Goal: Information Seeking & Learning: Learn about a topic

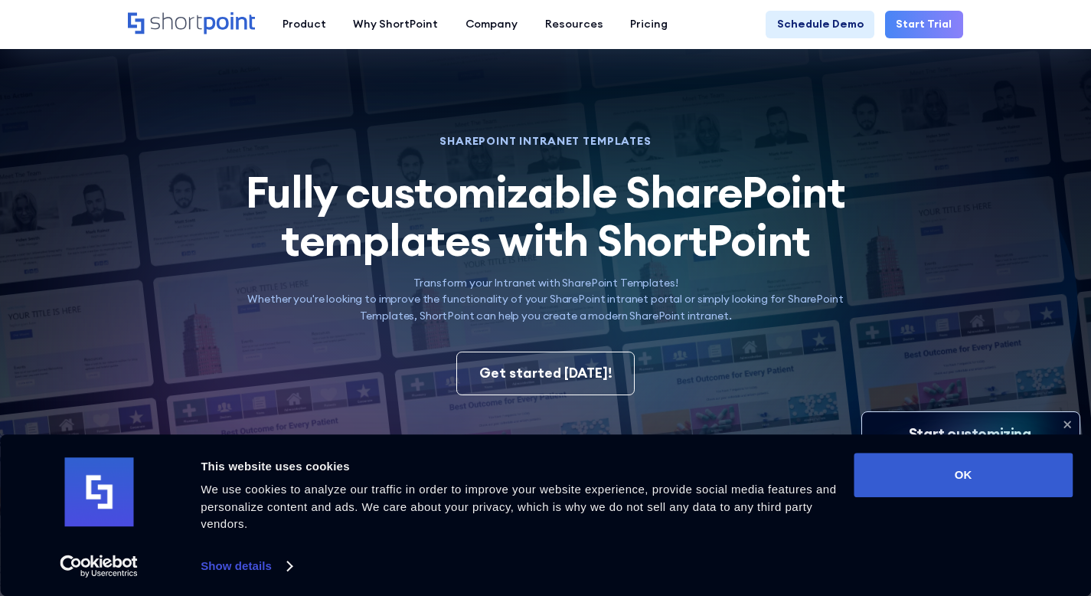
scroll to position [184, 0]
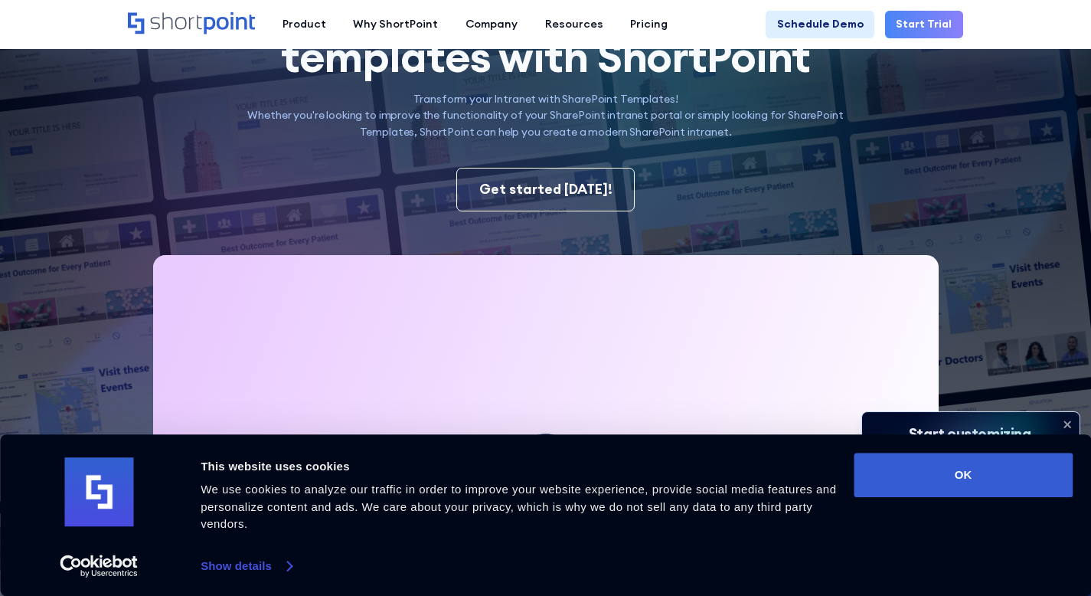
click at [277, 571] on link "Show details" at bounding box center [246, 565] width 90 height 23
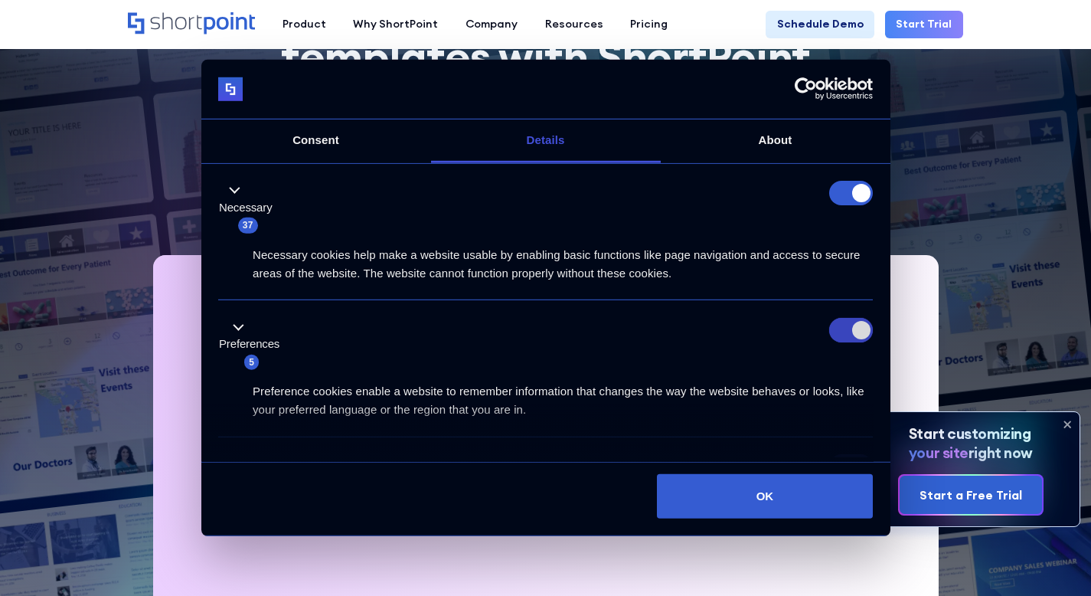
click at [842, 335] on input "Preferences" at bounding box center [851, 330] width 44 height 25
checkbox input "false"
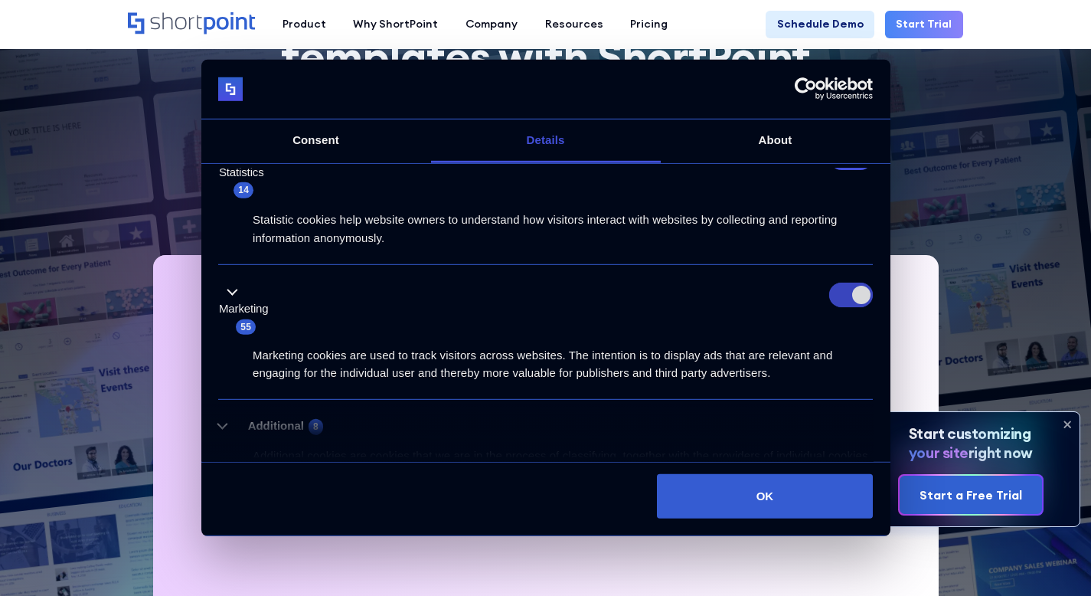
click at [864, 296] on input "Marketing" at bounding box center [851, 295] width 44 height 25
checkbox input "false"
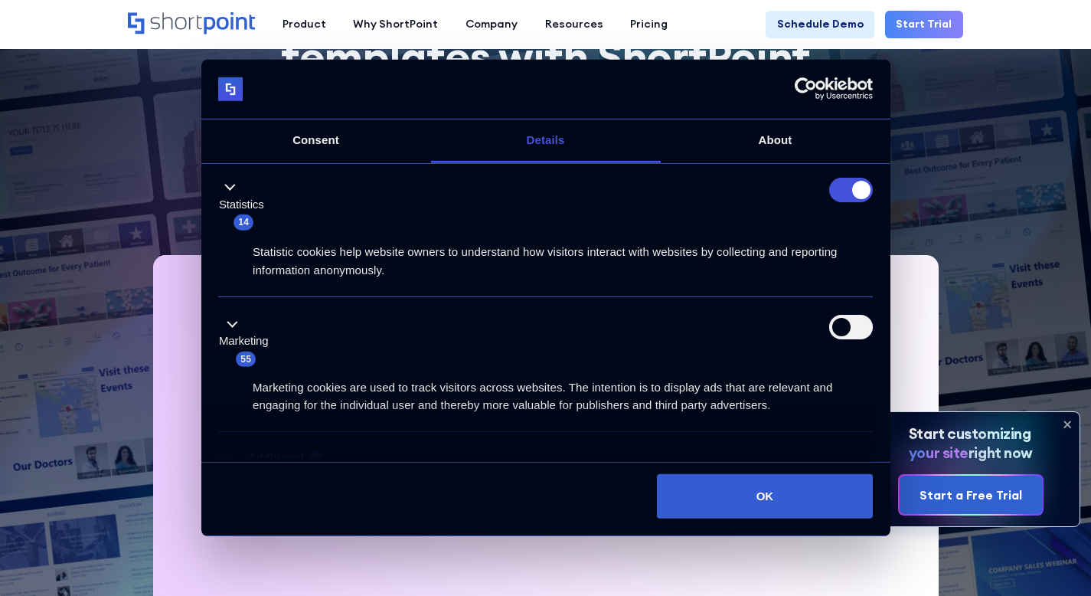
scroll to position [189, 0]
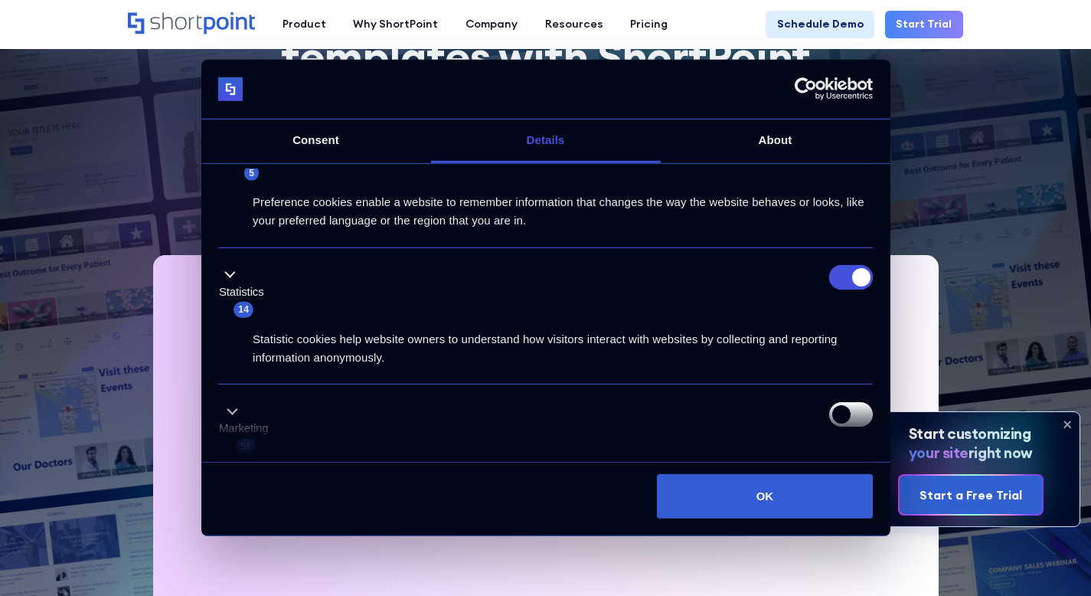
click at [838, 286] on input "Statistics" at bounding box center [851, 277] width 44 height 25
checkbox input "false"
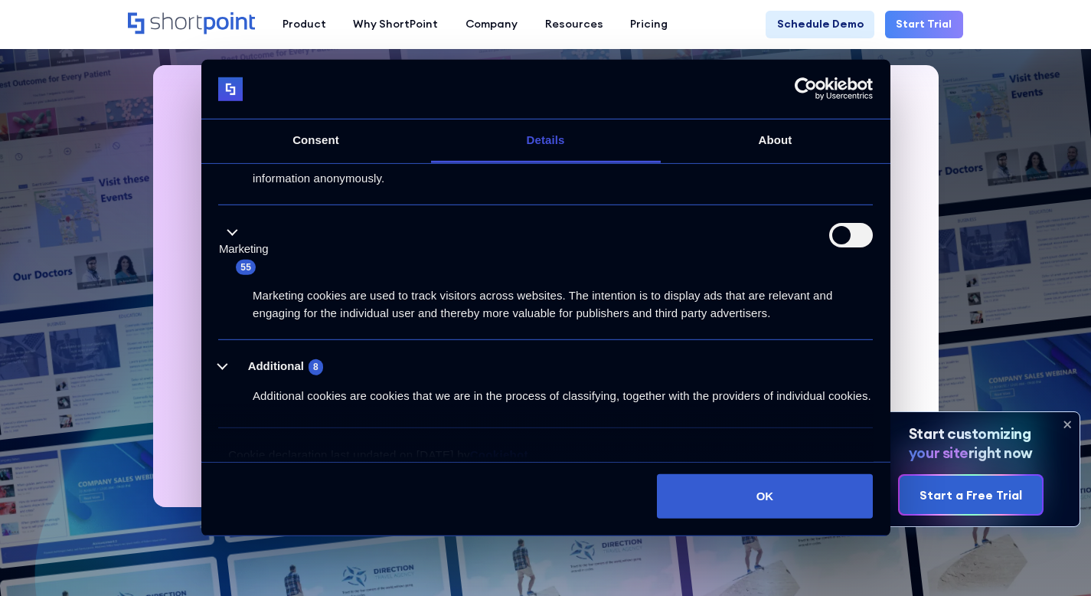
scroll to position [0, 0]
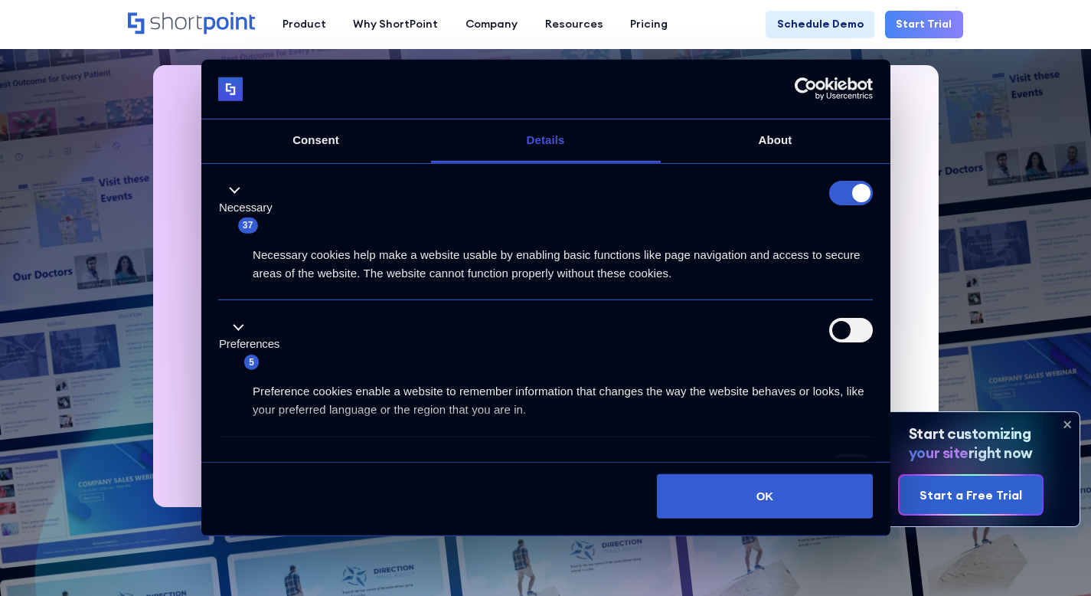
click at [861, 201] on form at bounding box center [851, 193] width 44 height 25
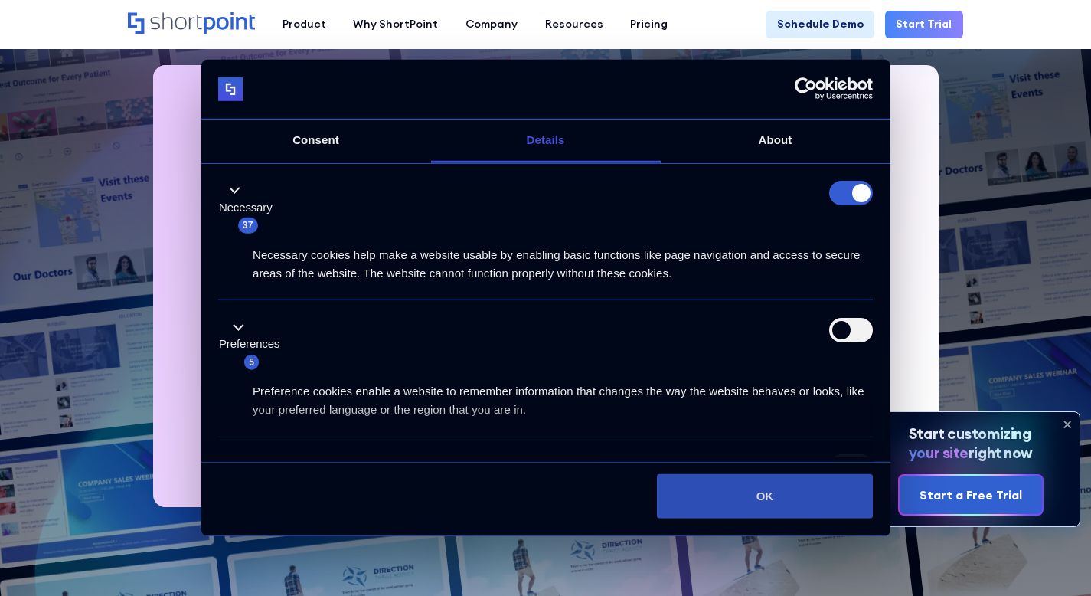
click at [730, 493] on button "OK" at bounding box center [765, 496] width 216 height 44
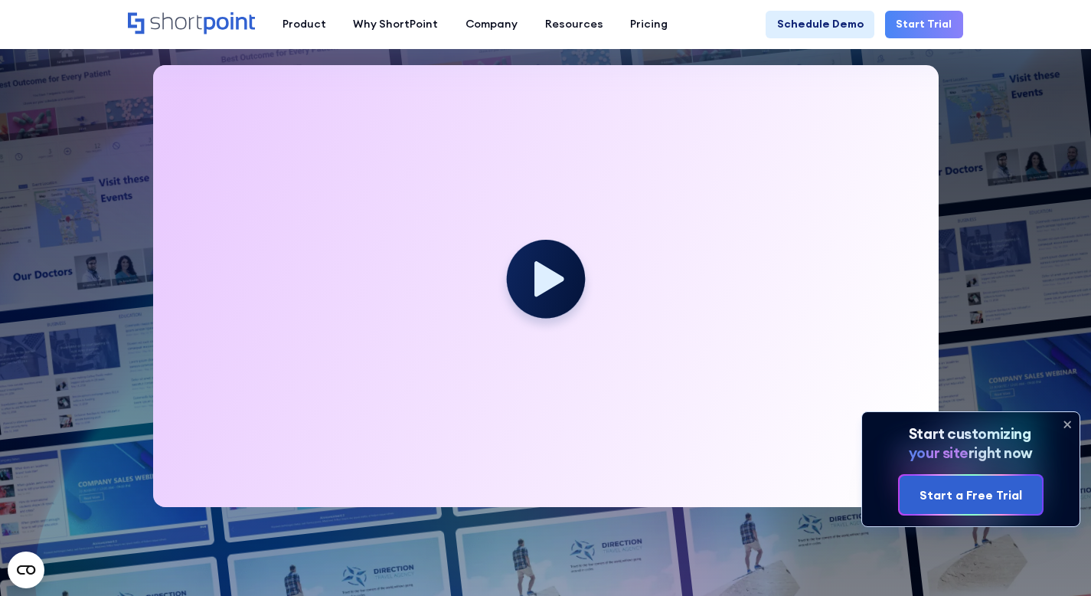
click at [521, 256] on circle at bounding box center [545, 279] width 78 height 78
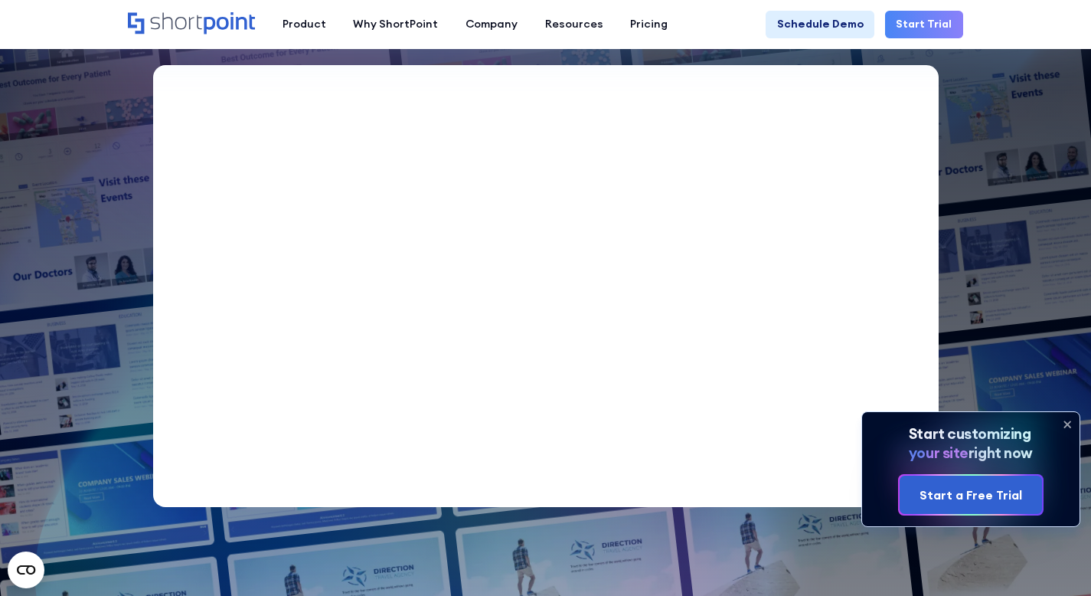
click at [962, 159] on div "Your browser does not support the video tag." at bounding box center [545, 286] width 835 height 442
click at [1067, 424] on icon at bounding box center [1067, 425] width 6 height 6
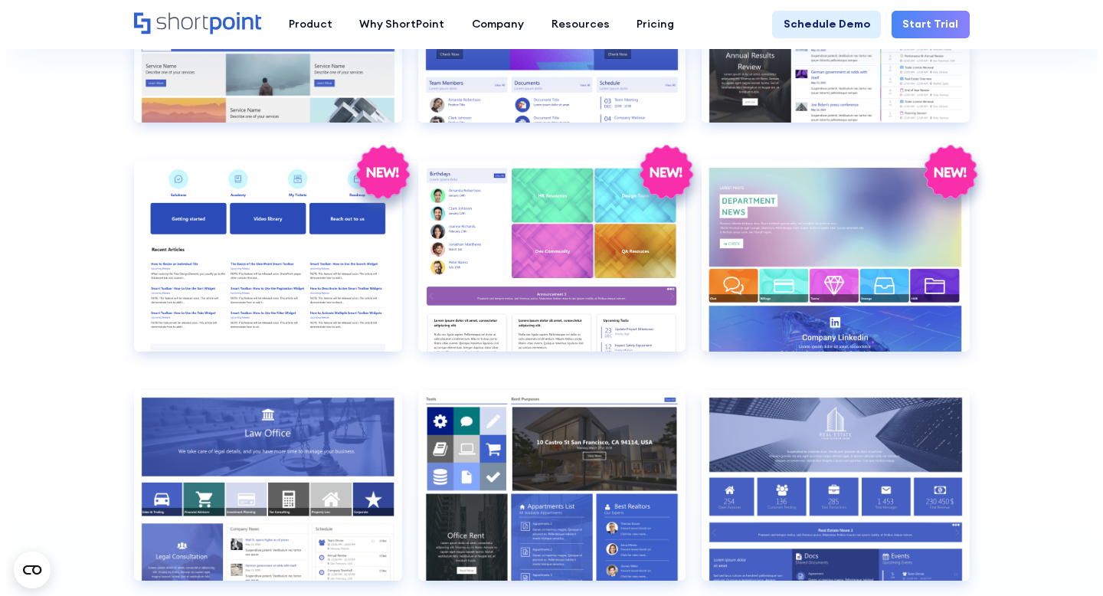
scroll to position [2754, 0]
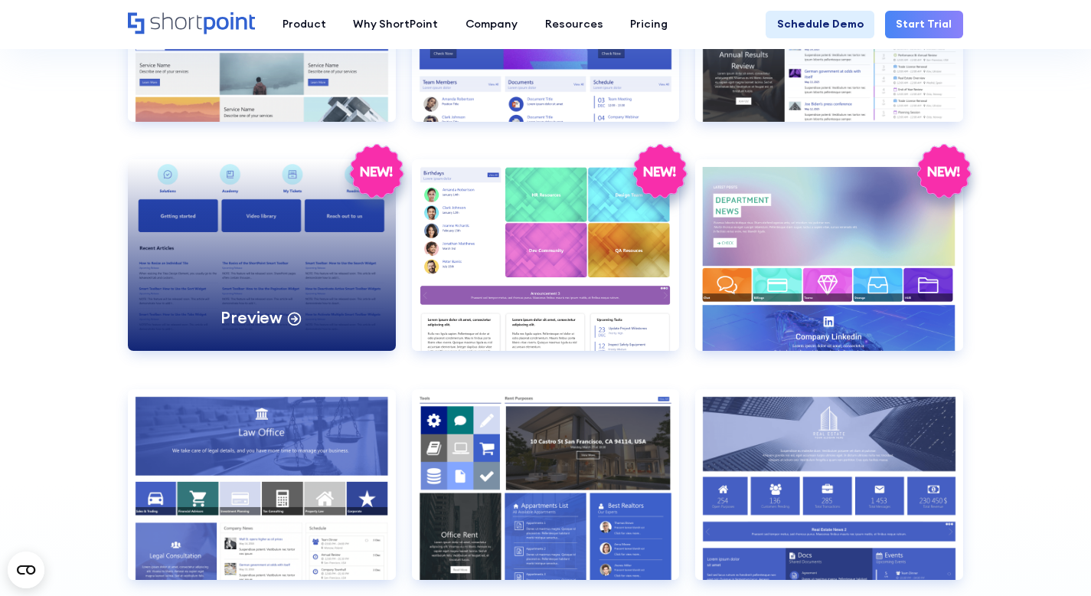
click at [224, 263] on div "Preview" at bounding box center [261, 254] width 267 height 191
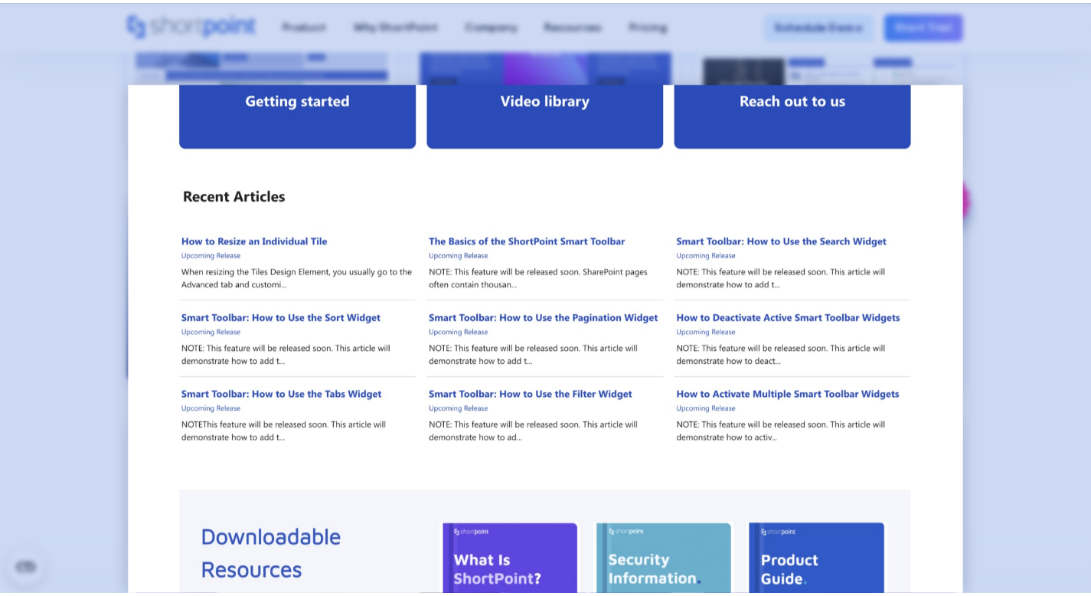
scroll to position [0, 0]
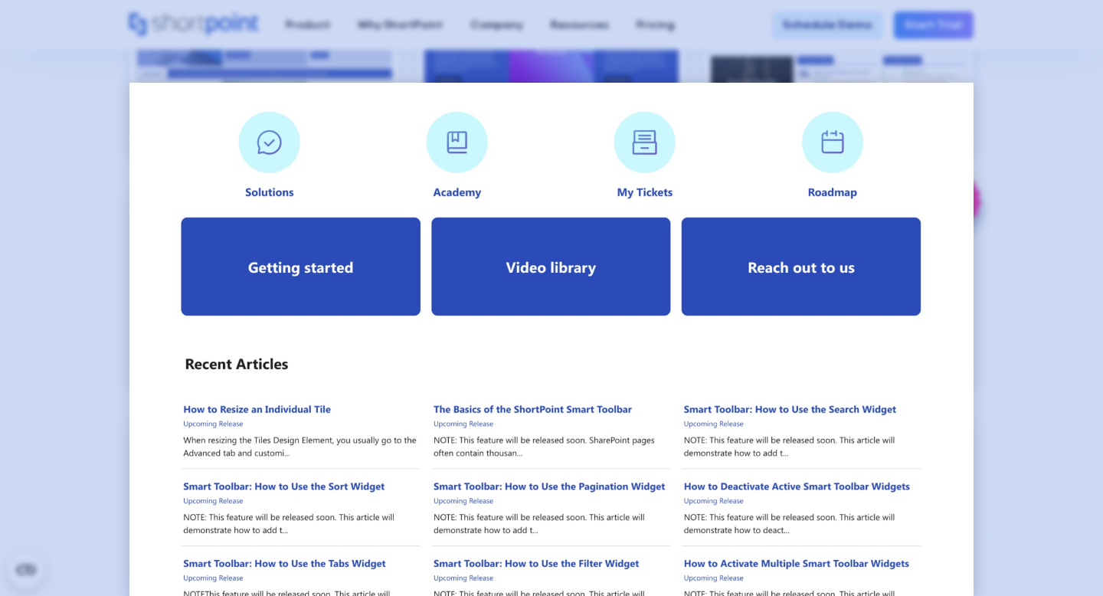
click at [70, 234] on div at bounding box center [551, 298] width 1103 height 596
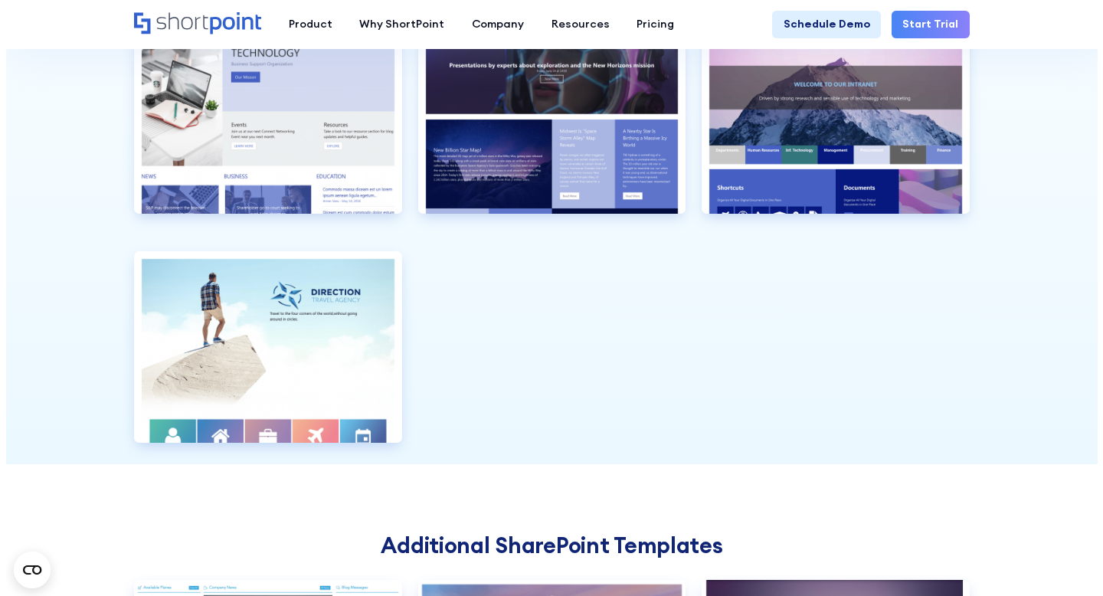
scroll to position [3580, 0]
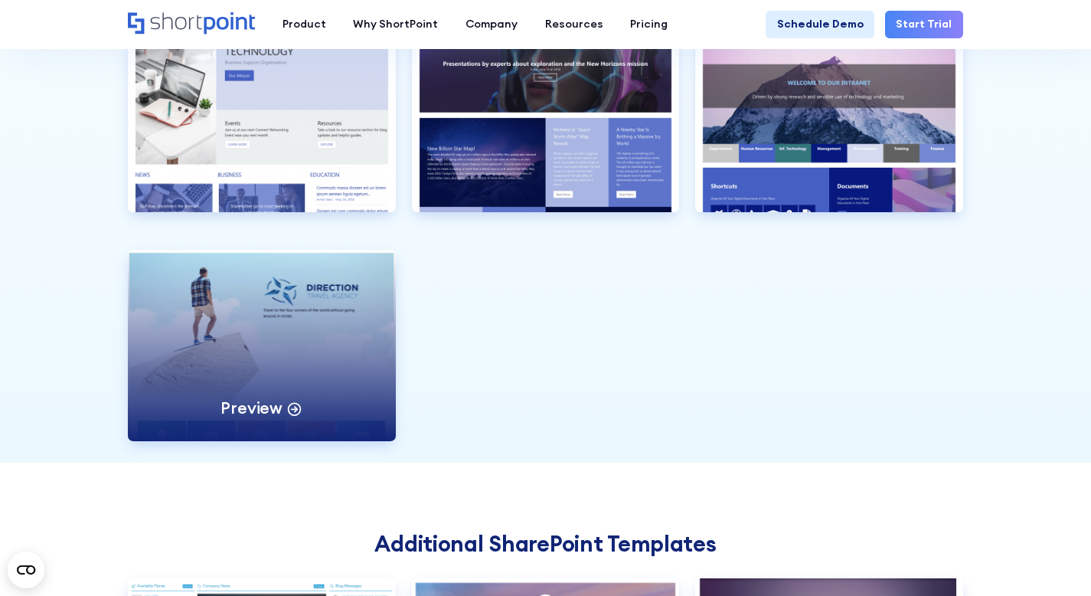
click at [283, 329] on div "Preview" at bounding box center [261, 345] width 267 height 191
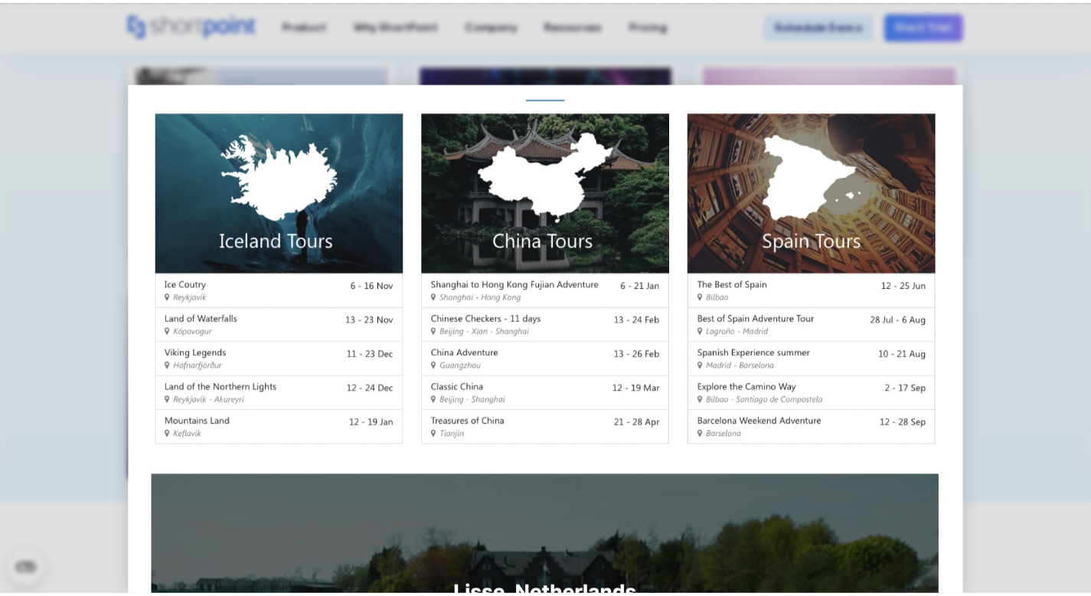
scroll to position [721, 0]
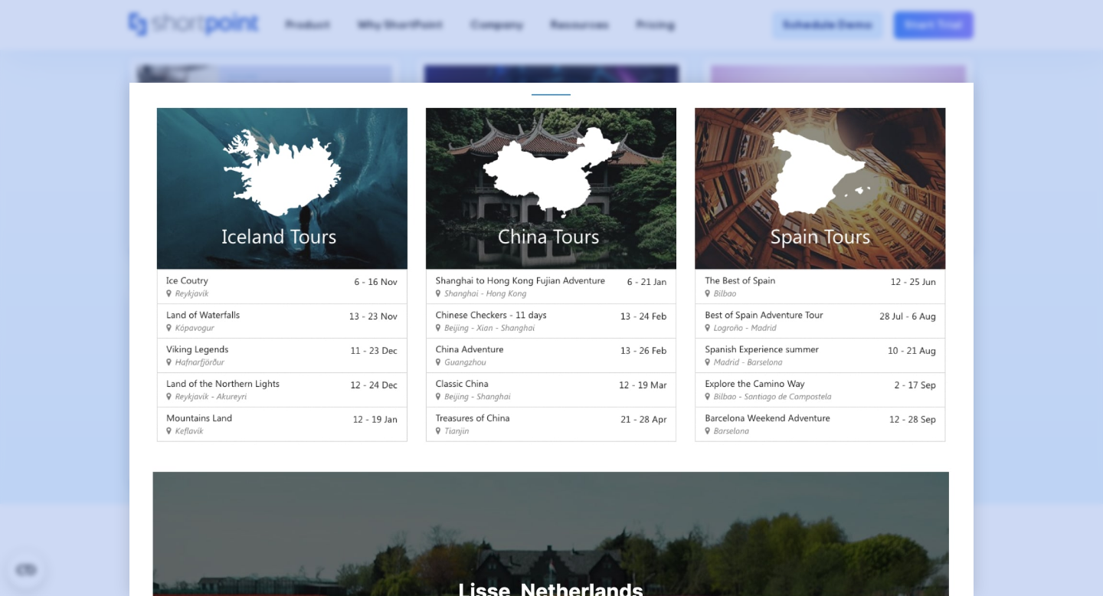
click at [51, 289] on div at bounding box center [551, 298] width 1103 height 596
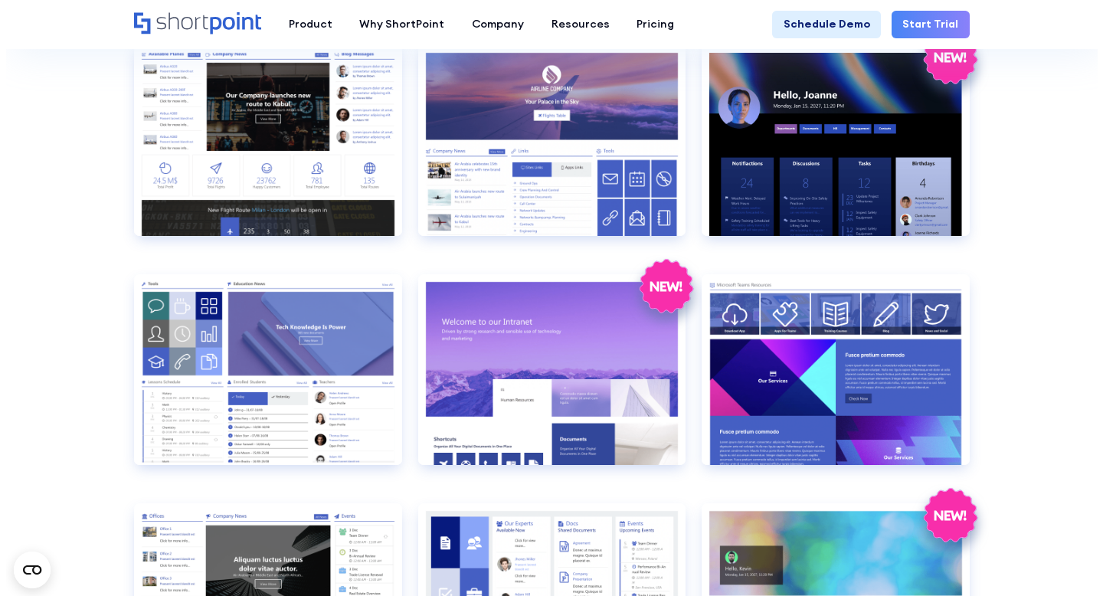
scroll to position [1217, 0]
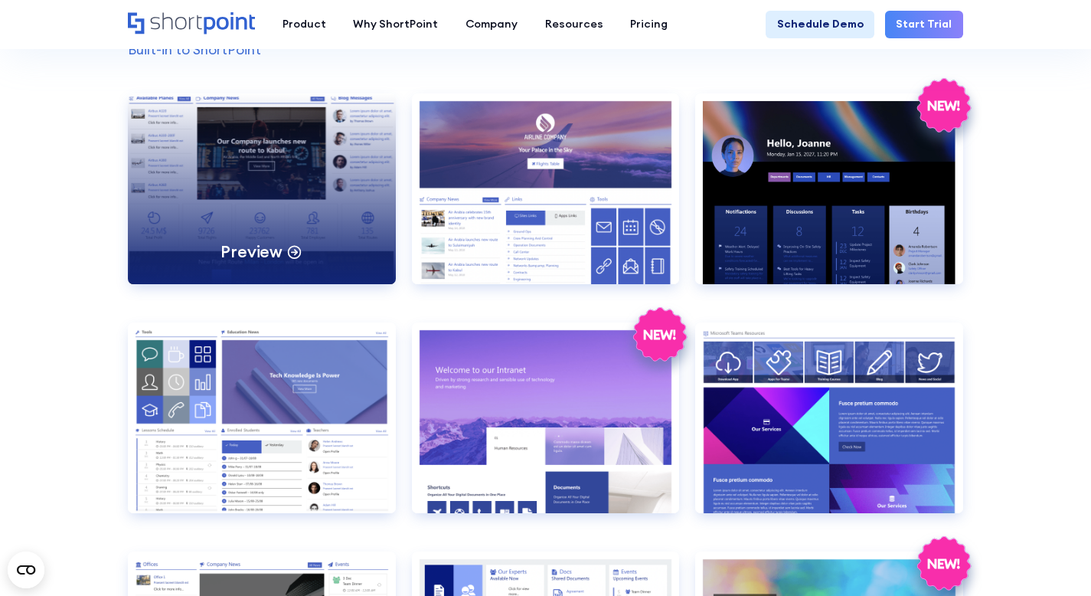
click at [208, 207] on div "Preview" at bounding box center [261, 188] width 267 height 191
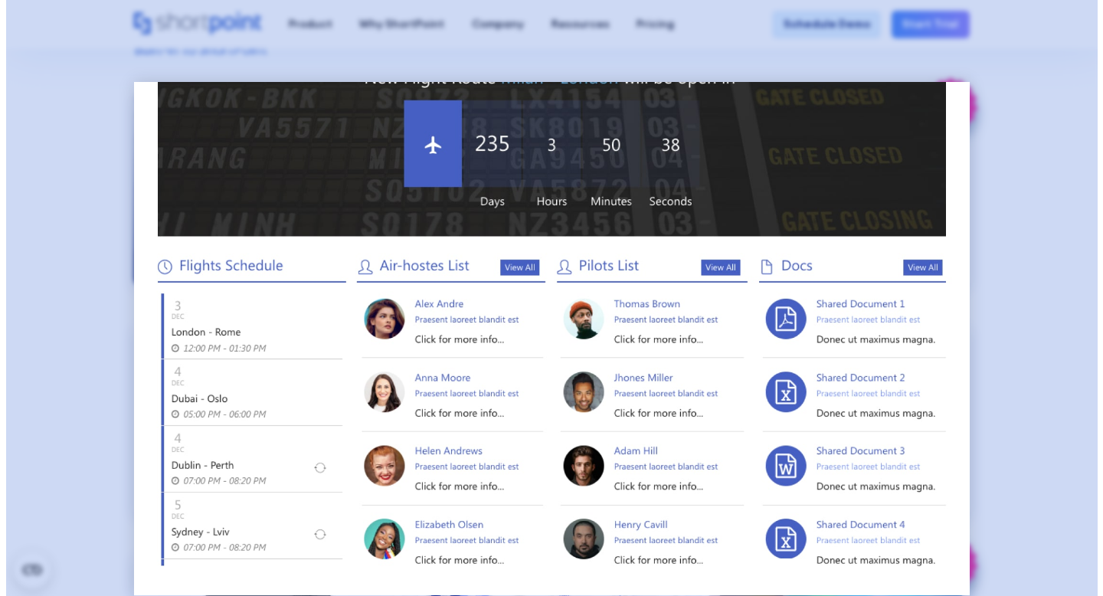
scroll to position [0, 0]
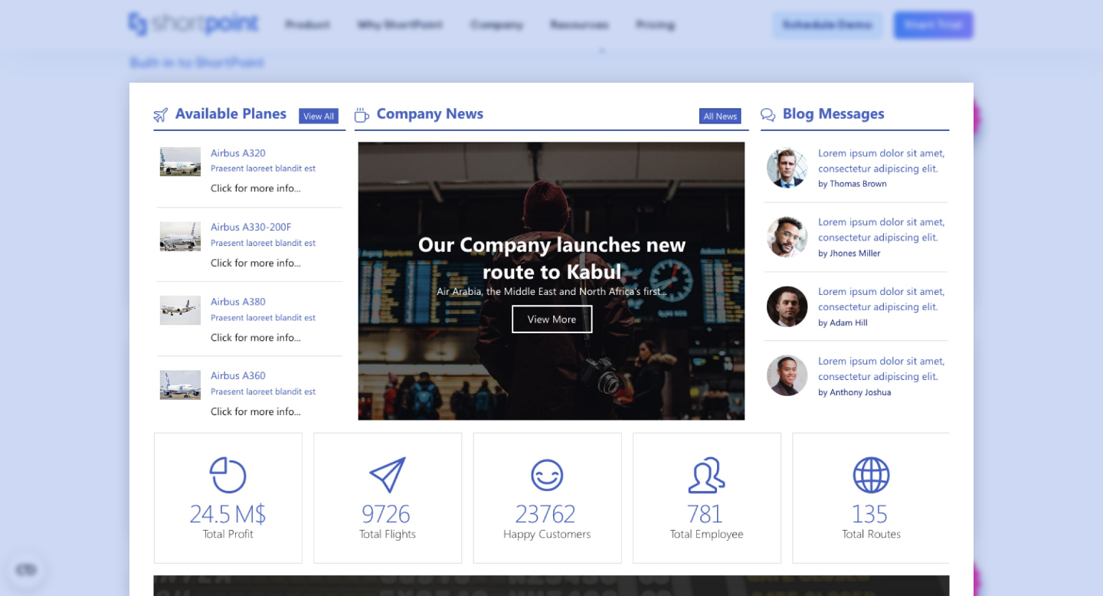
click at [57, 179] on div at bounding box center [551, 298] width 1103 height 596
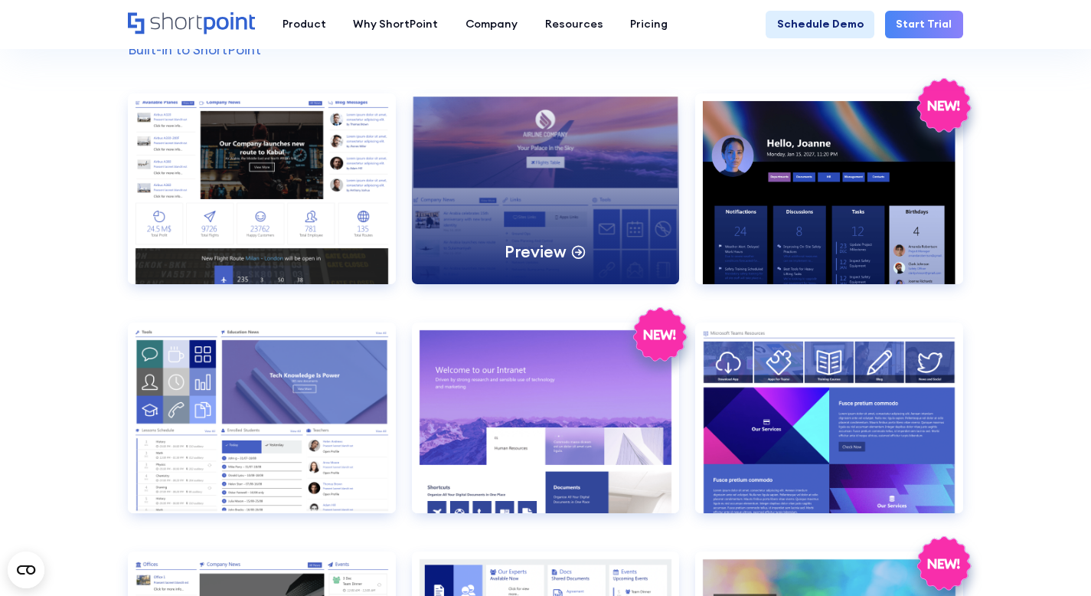
click at [513, 168] on div "Preview" at bounding box center [545, 188] width 267 height 191
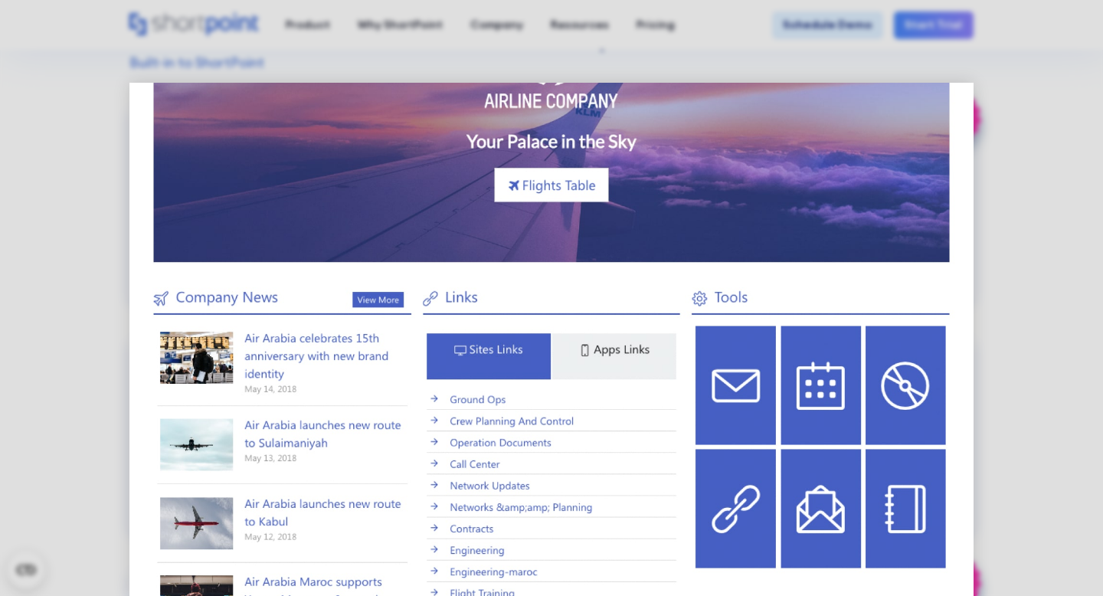
scroll to position [123, 0]
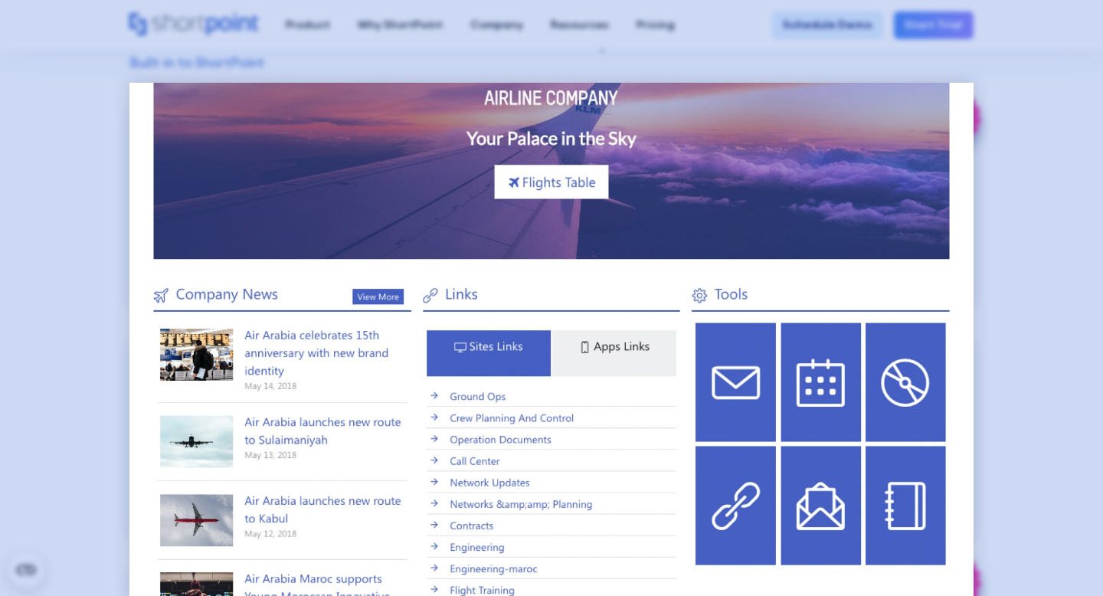
click at [67, 339] on div at bounding box center [551, 298] width 1103 height 596
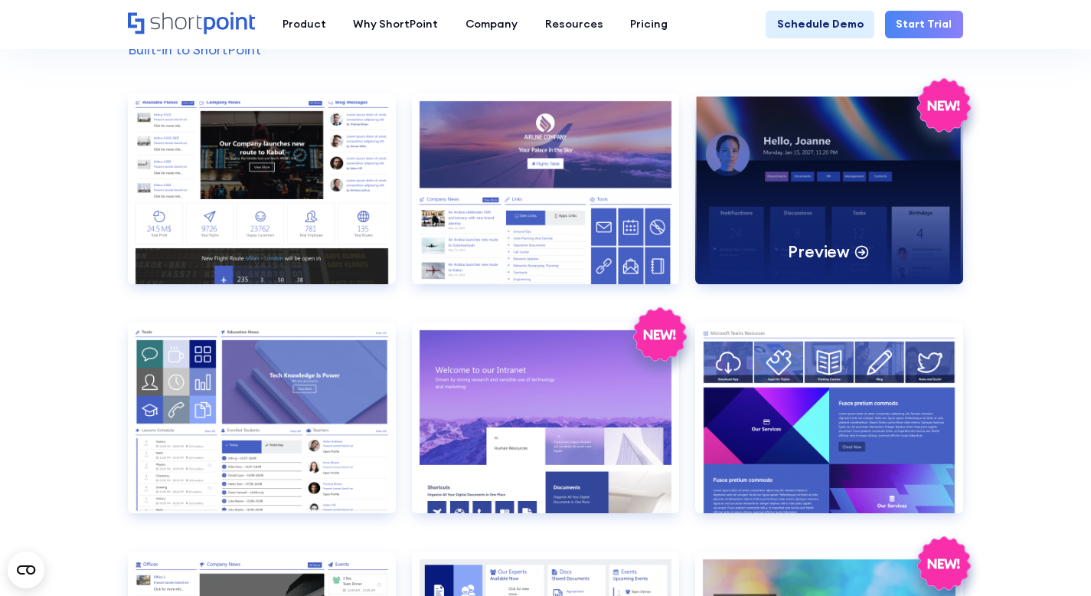
click at [804, 201] on div "Preview" at bounding box center [828, 188] width 267 height 191
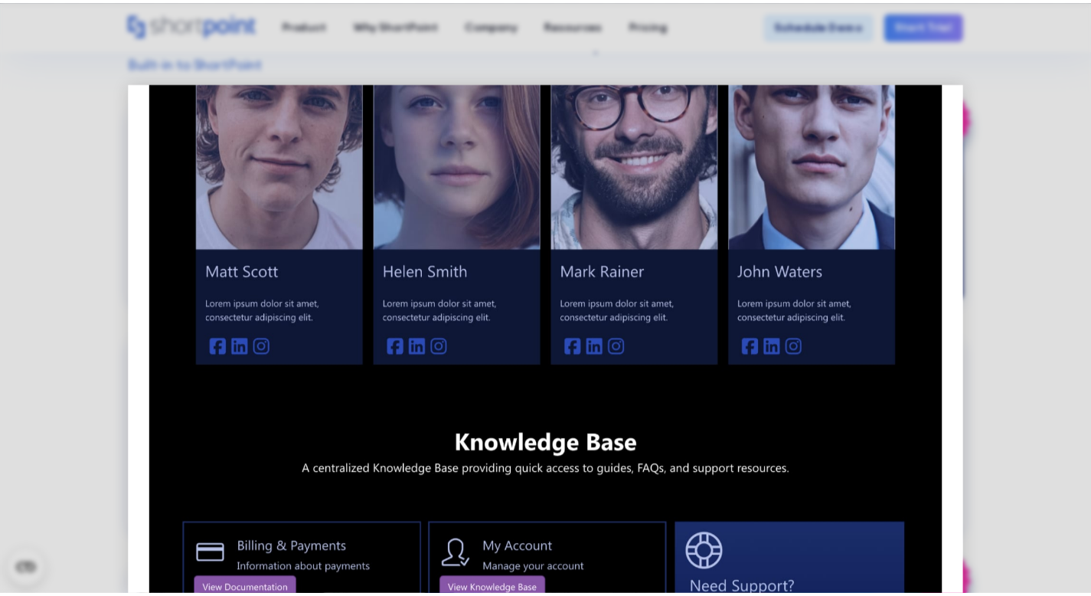
scroll to position [1211, 0]
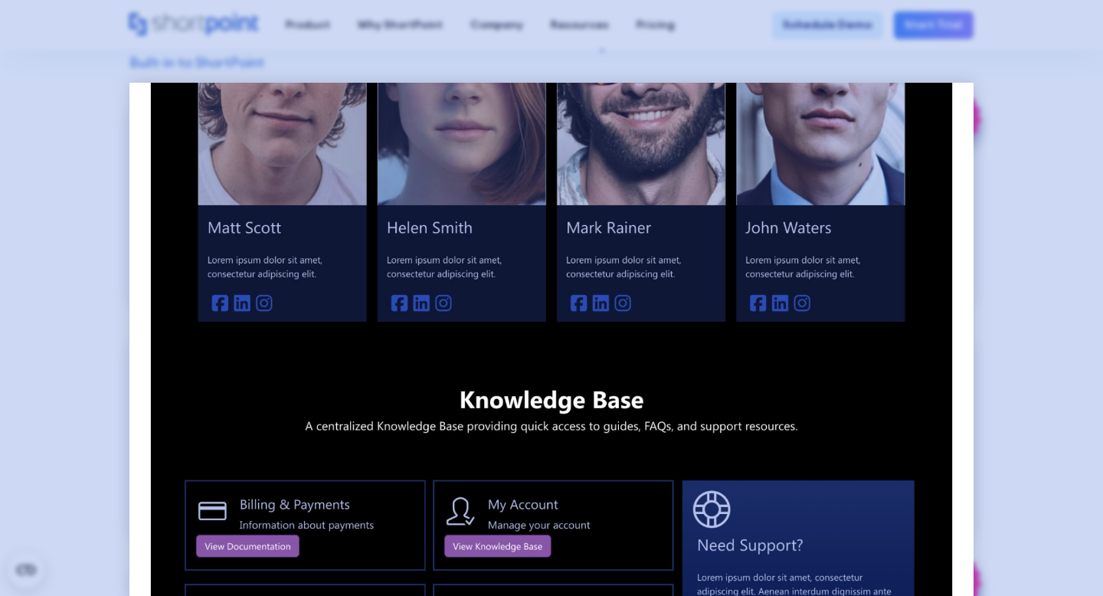
click at [65, 310] on div at bounding box center [551, 298] width 1103 height 596
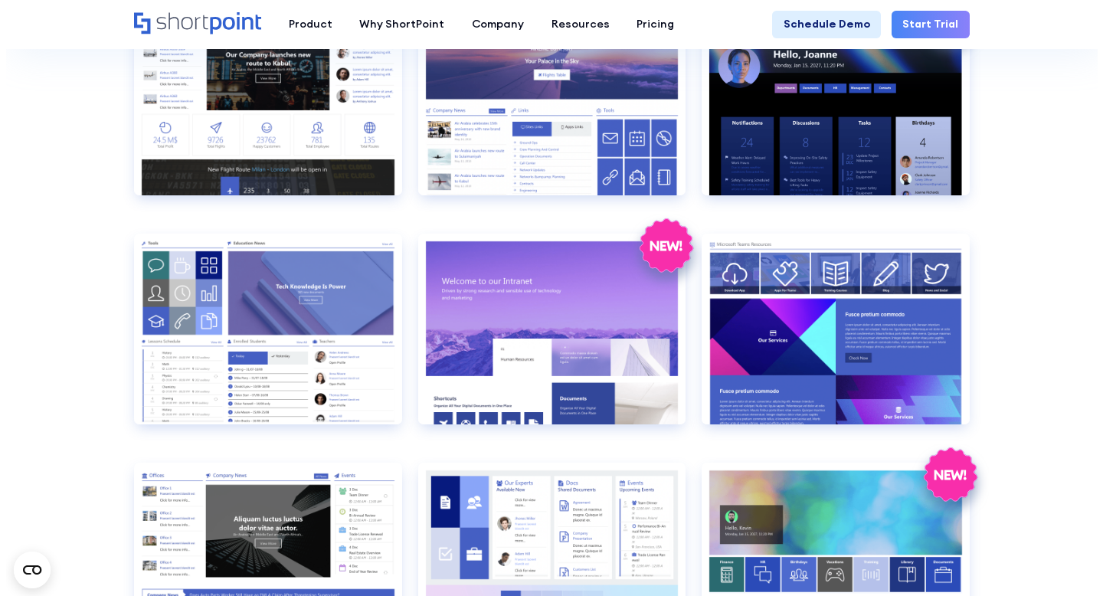
scroll to position [1307, 0]
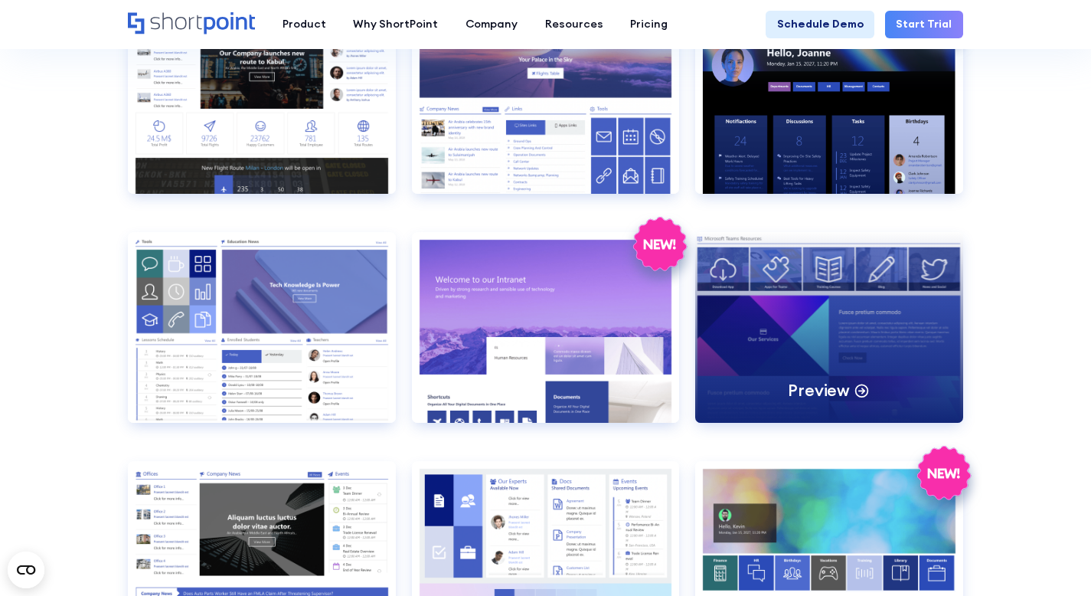
click at [771, 306] on div "Preview" at bounding box center [828, 327] width 267 height 191
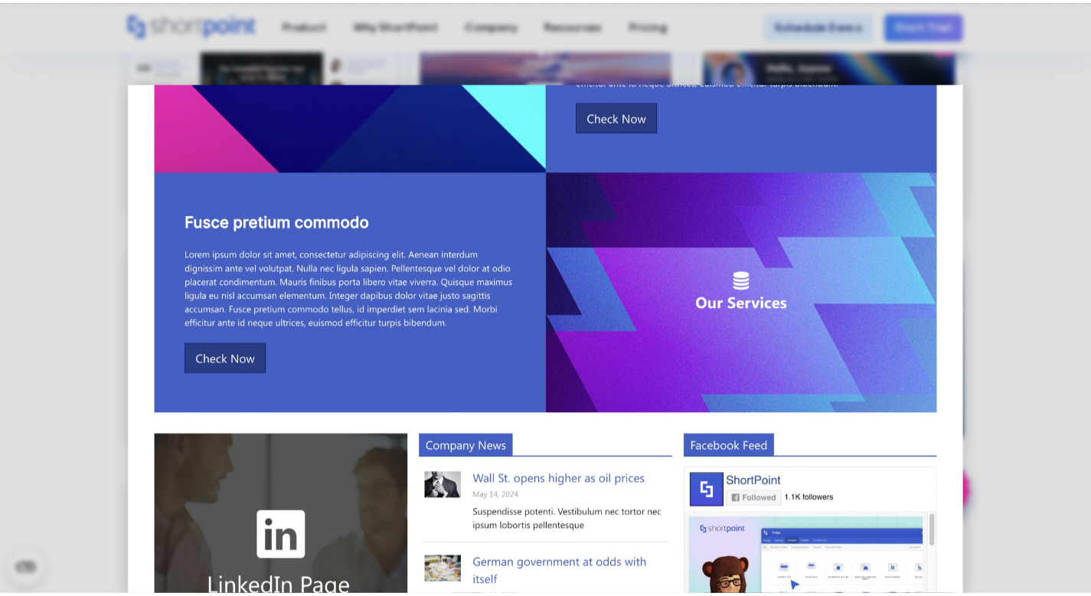
scroll to position [510, 0]
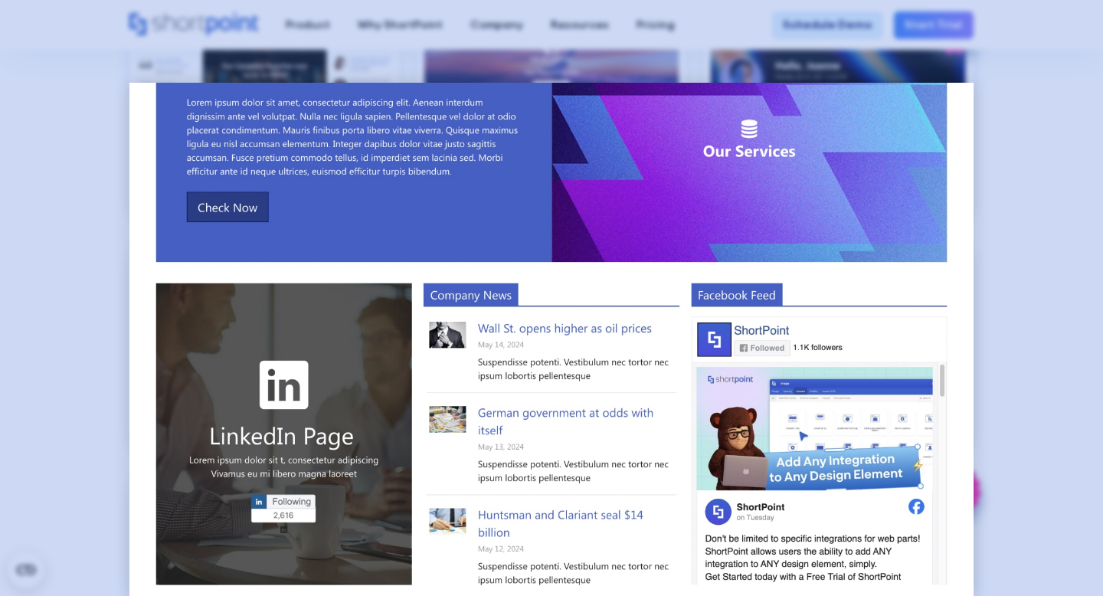
click at [69, 313] on div at bounding box center [551, 298] width 1103 height 596
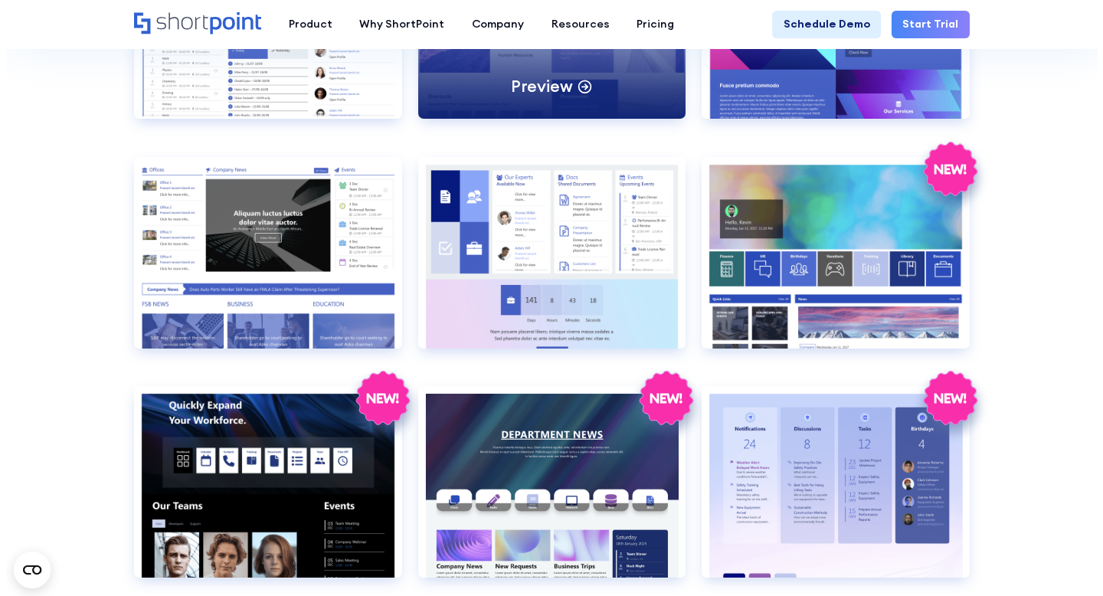
scroll to position [1601, 0]
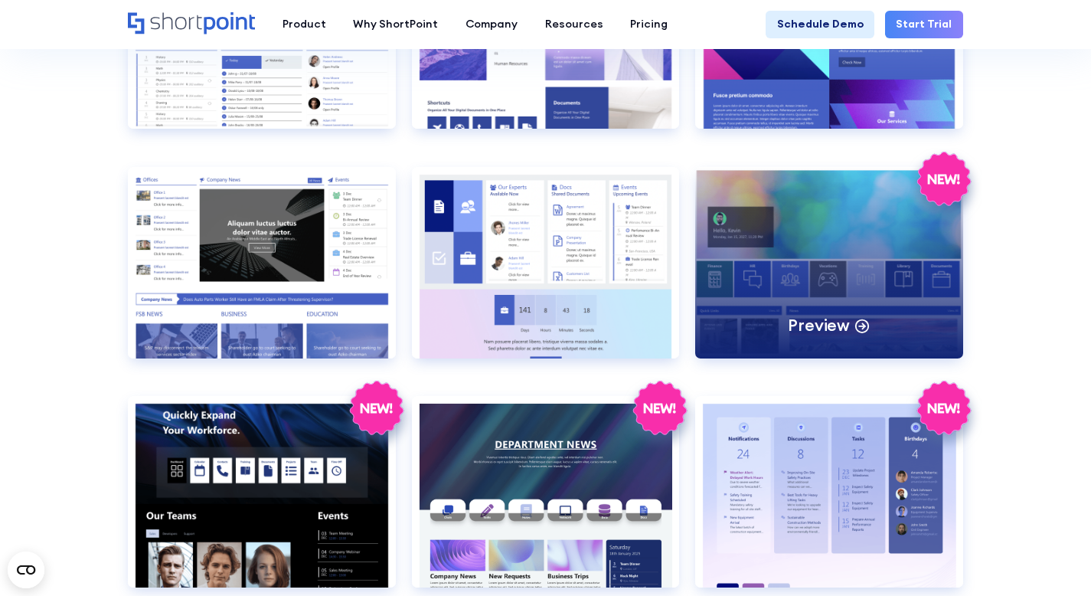
click at [792, 227] on div "Preview" at bounding box center [828, 262] width 267 height 191
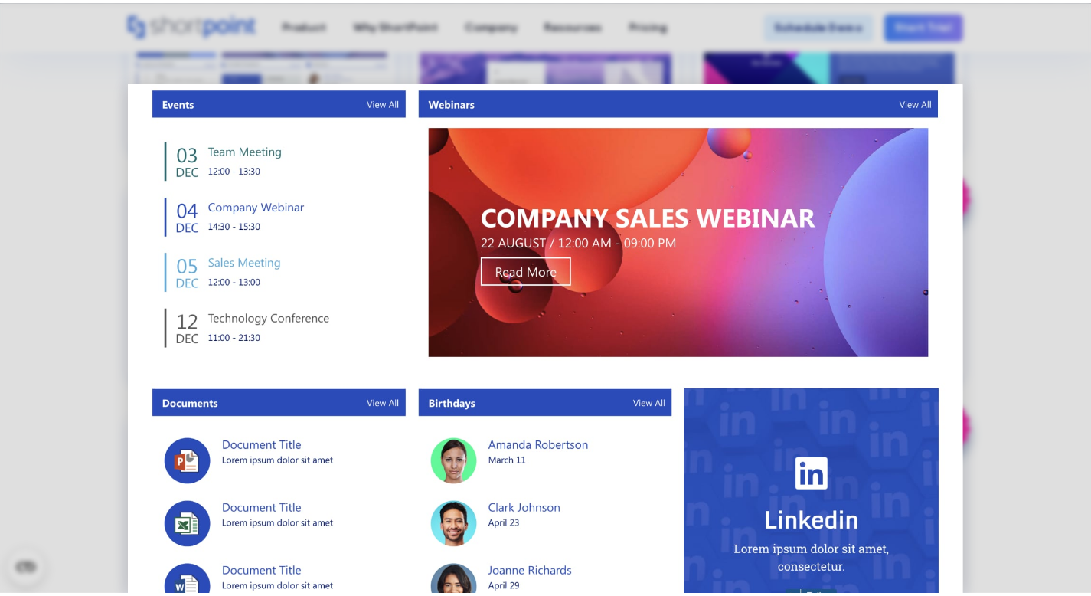
scroll to position [831, 0]
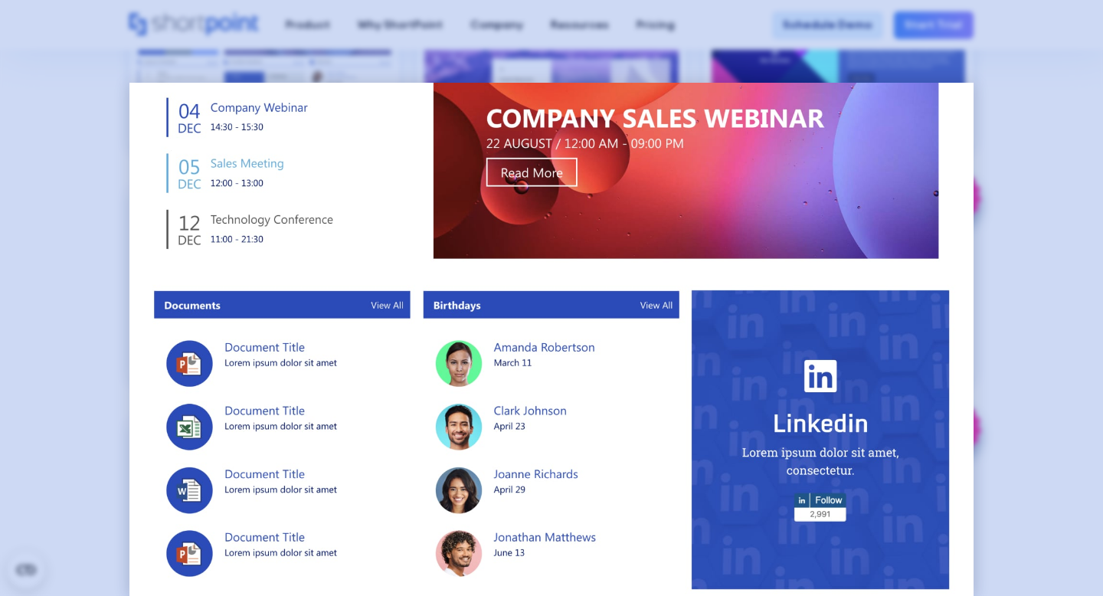
click at [1013, 168] on div at bounding box center [551, 298] width 1103 height 596
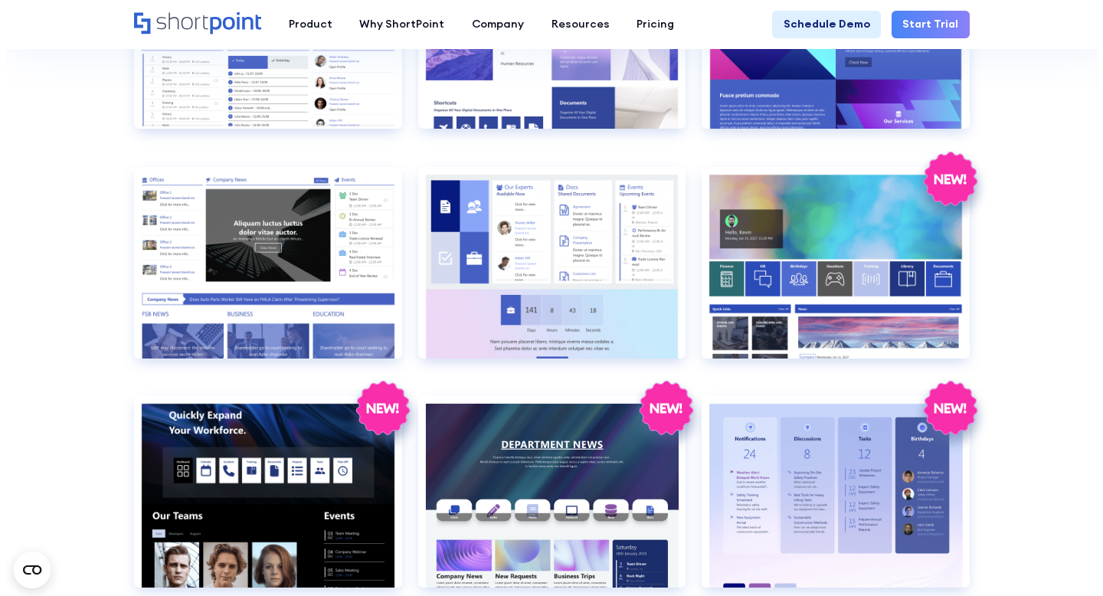
scroll to position [1785, 0]
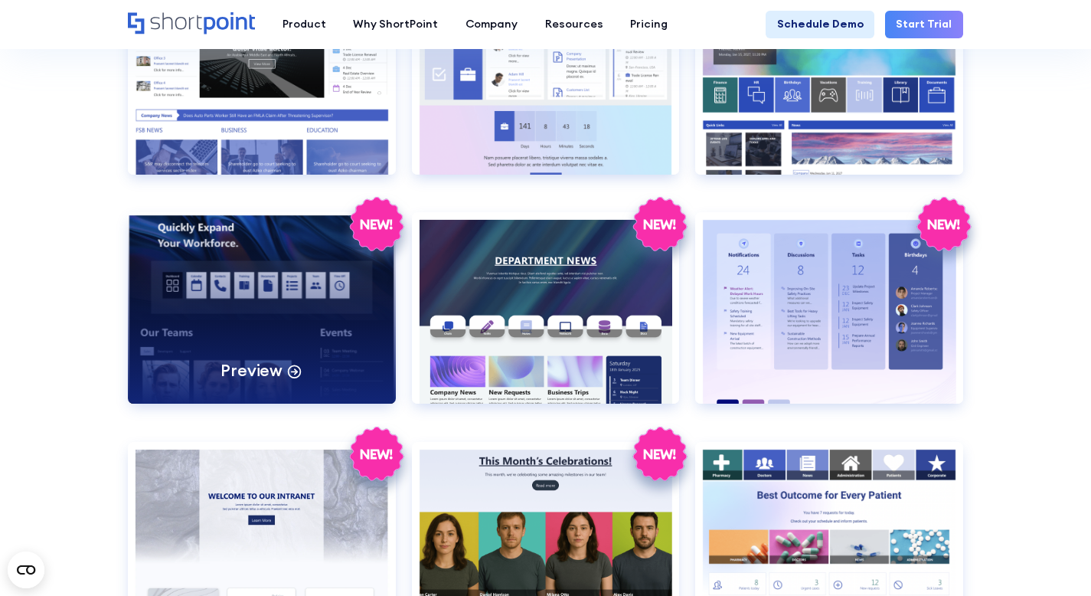
click at [360, 310] on div "Preview" at bounding box center [261, 307] width 267 height 191
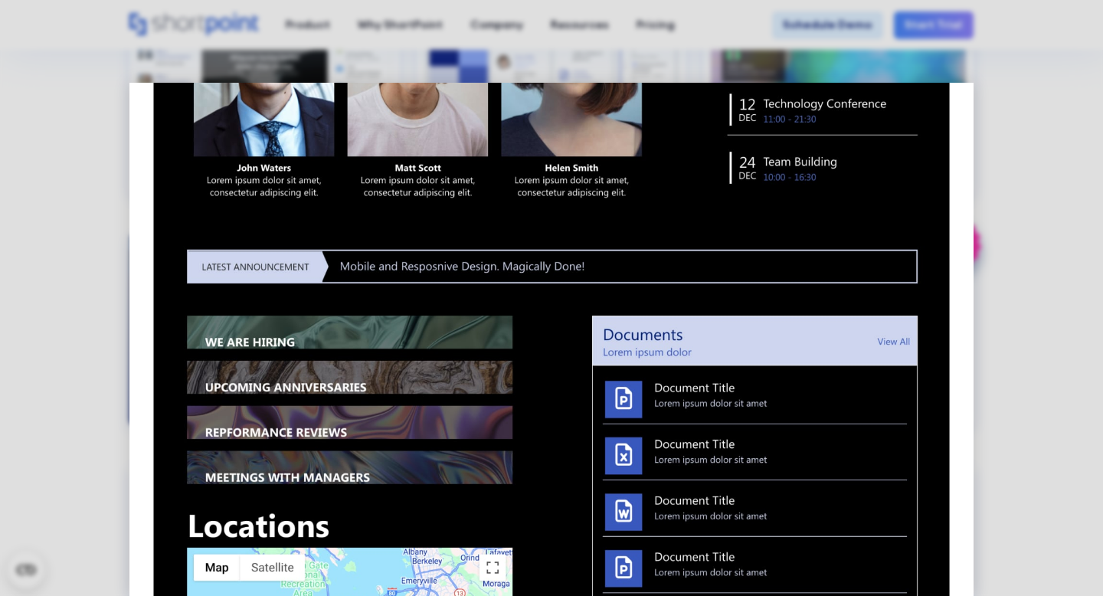
scroll to position [0, 0]
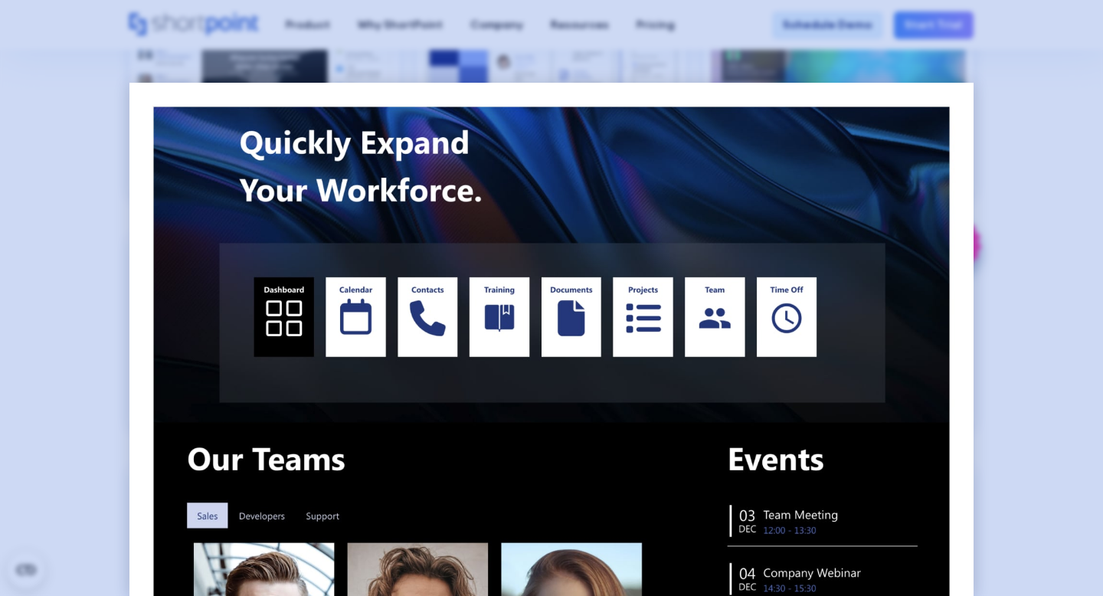
click at [61, 211] on div at bounding box center [551, 298] width 1103 height 596
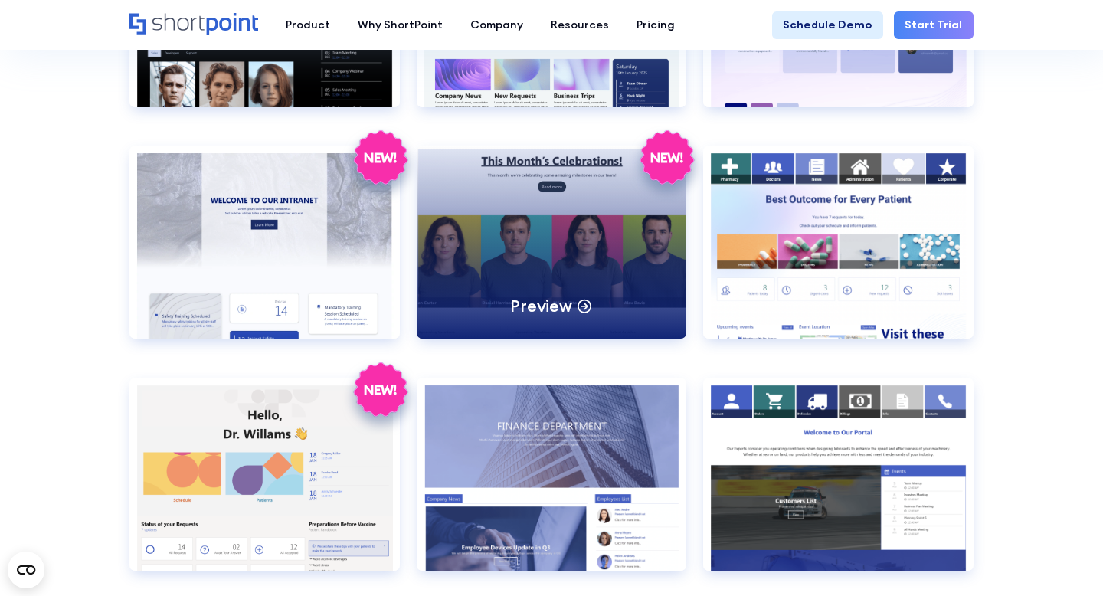
scroll to position [2106, 0]
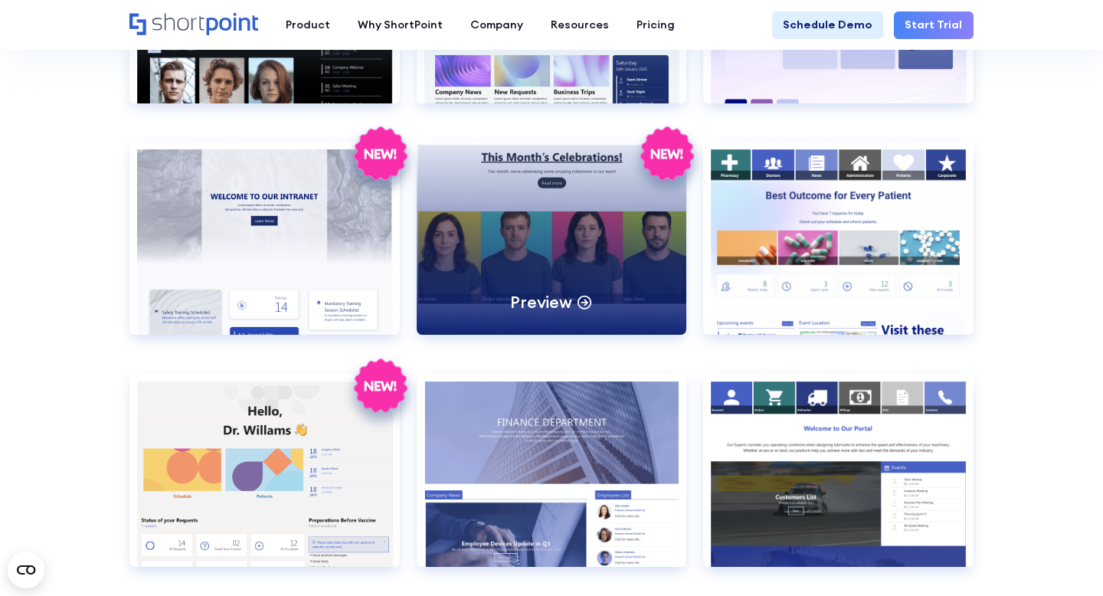
click at [524, 270] on div "Preview" at bounding box center [552, 238] width 270 height 193
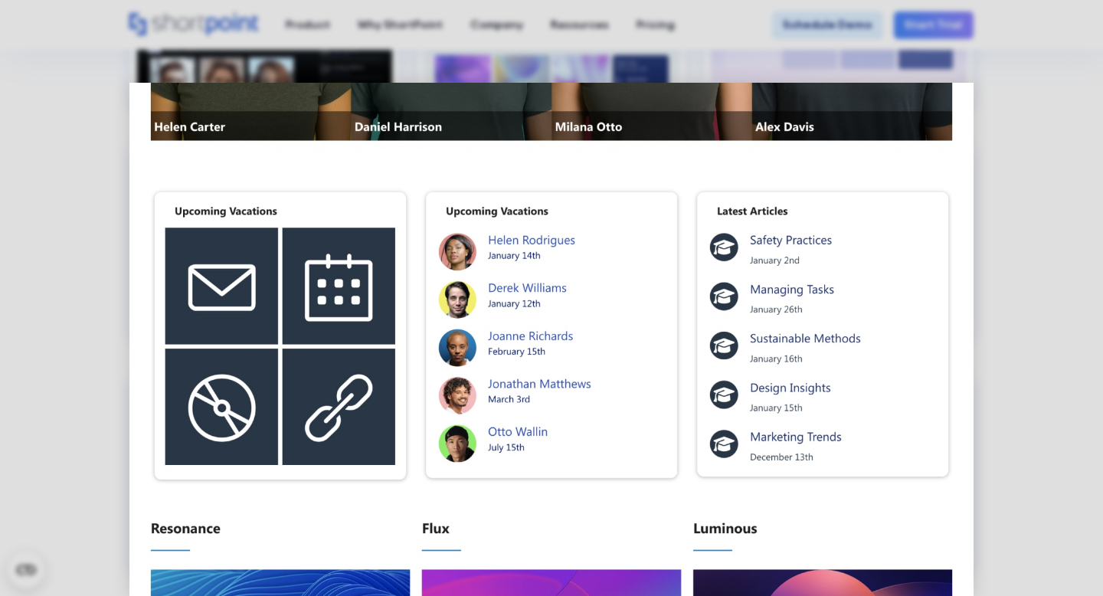
scroll to position [449, 0]
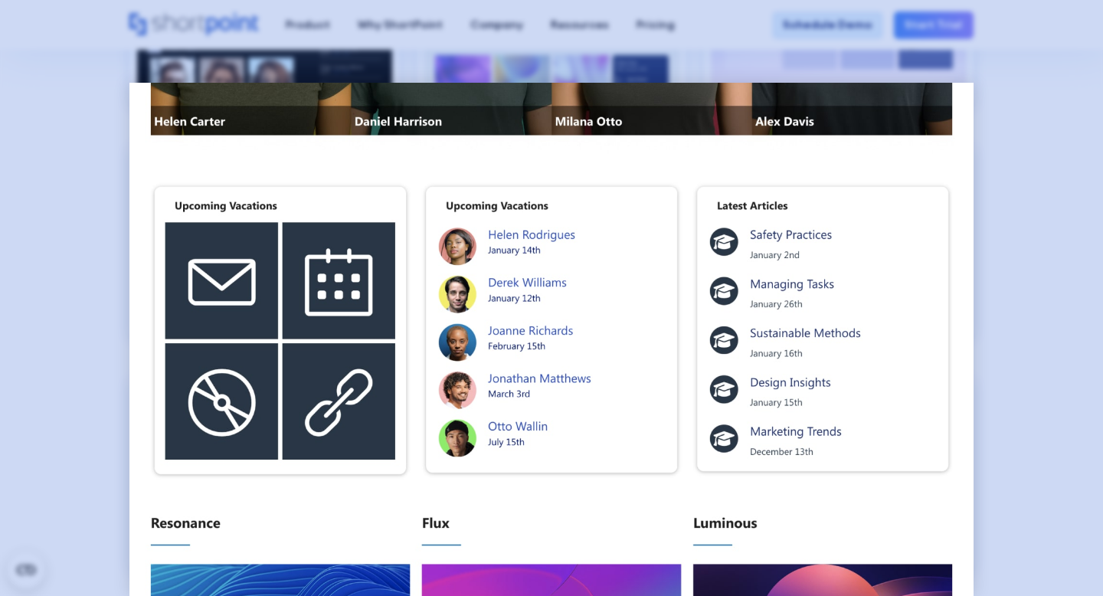
click at [43, 250] on div at bounding box center [551, 298] width 1103 height 596
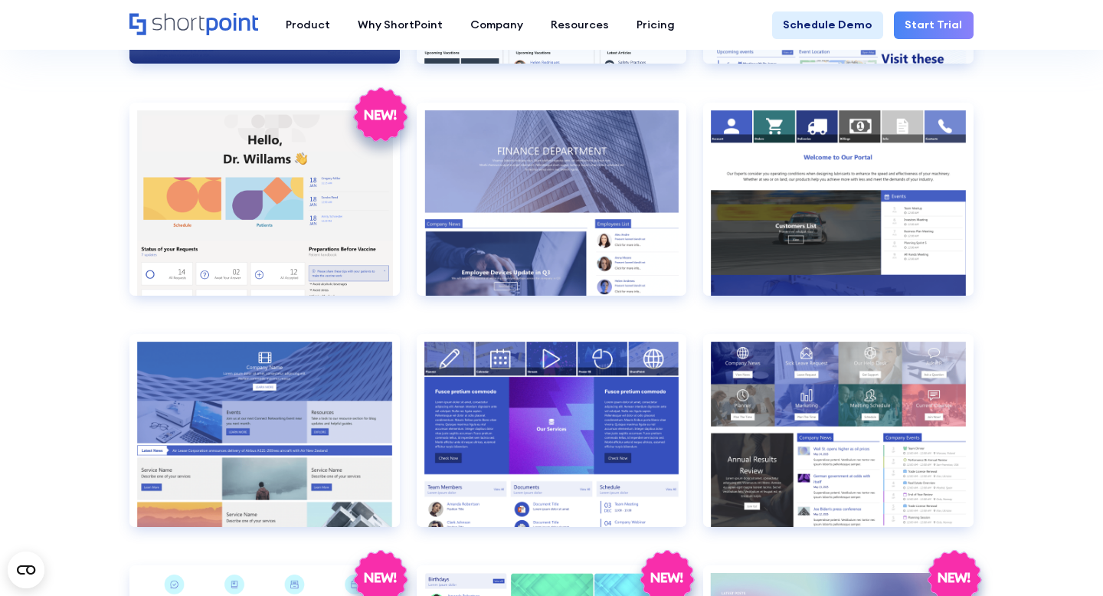
scroll to position [2378, 0]
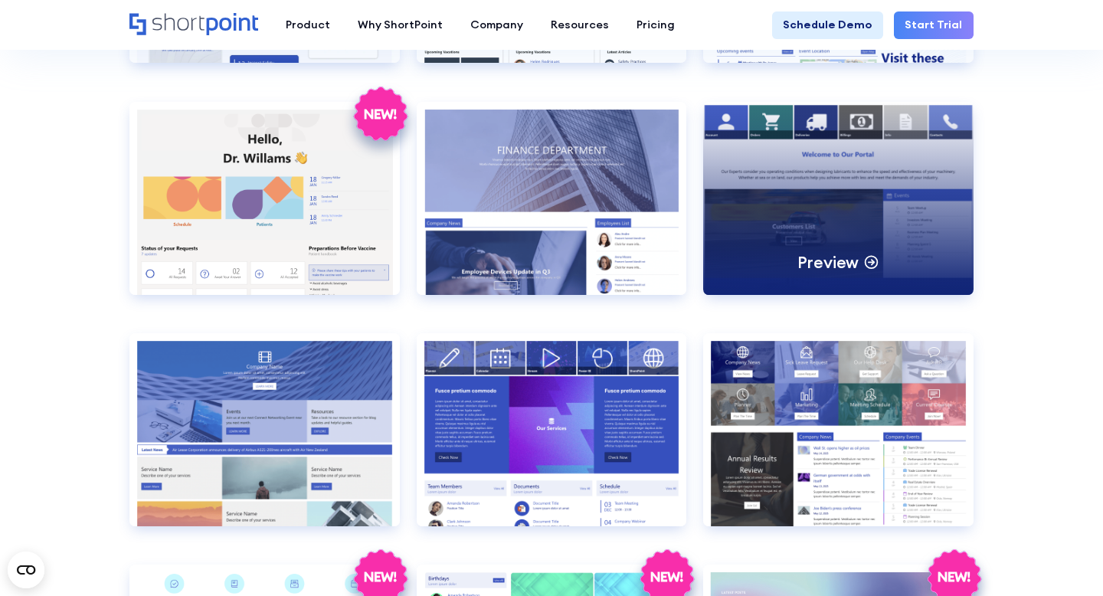
click at [797, 185] on div "Preview" at bounding box center [838, 198] width 270 height 193
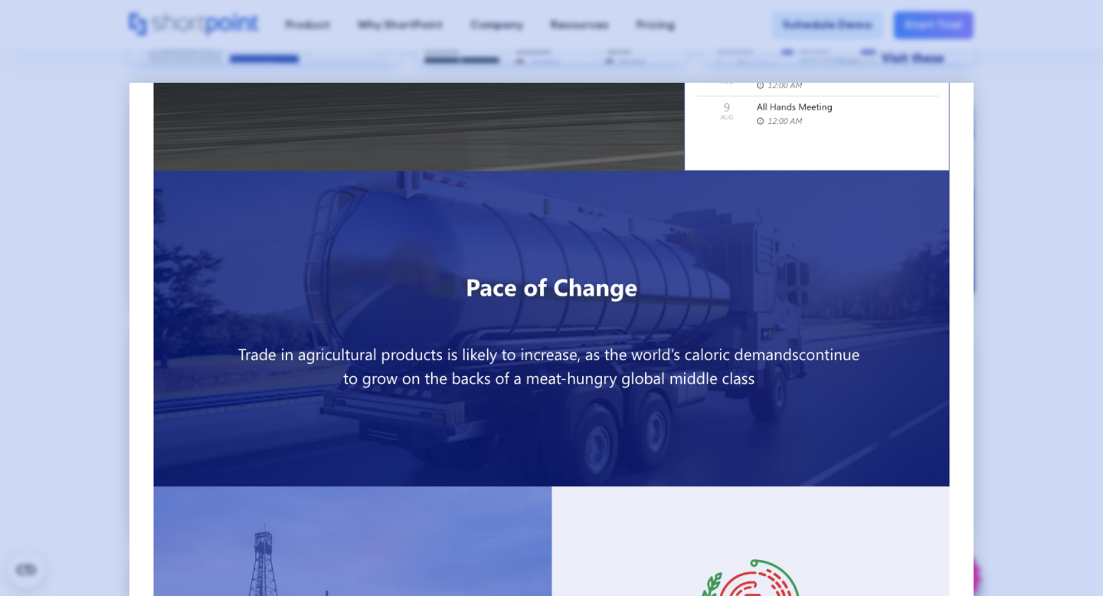
scroll to position [0, 0]
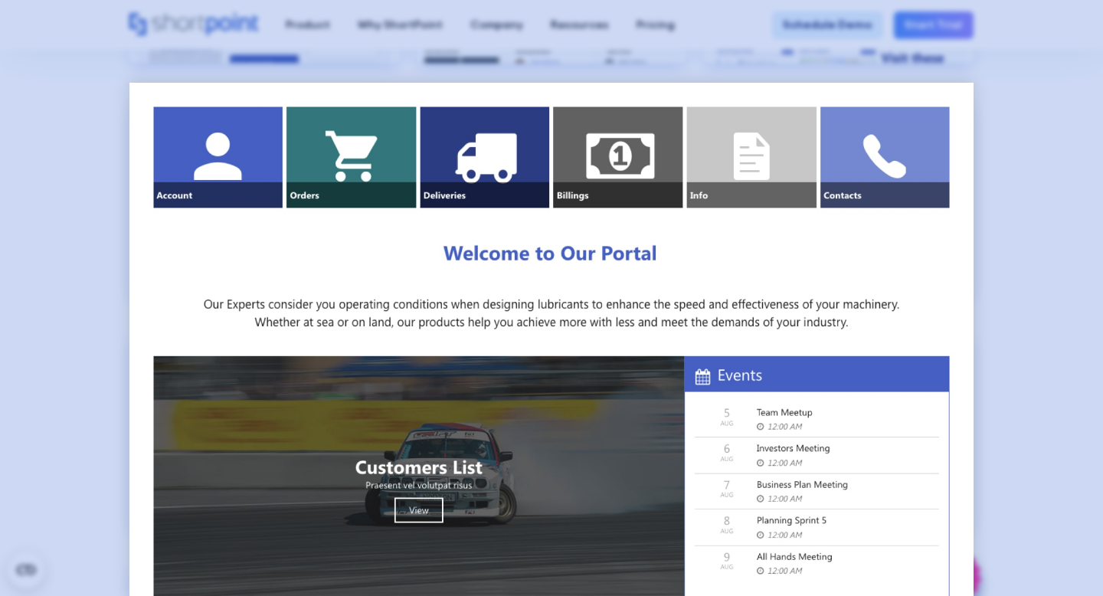
click at [113, 213] on div at bounding box center [551, 298] width 1103 height 596
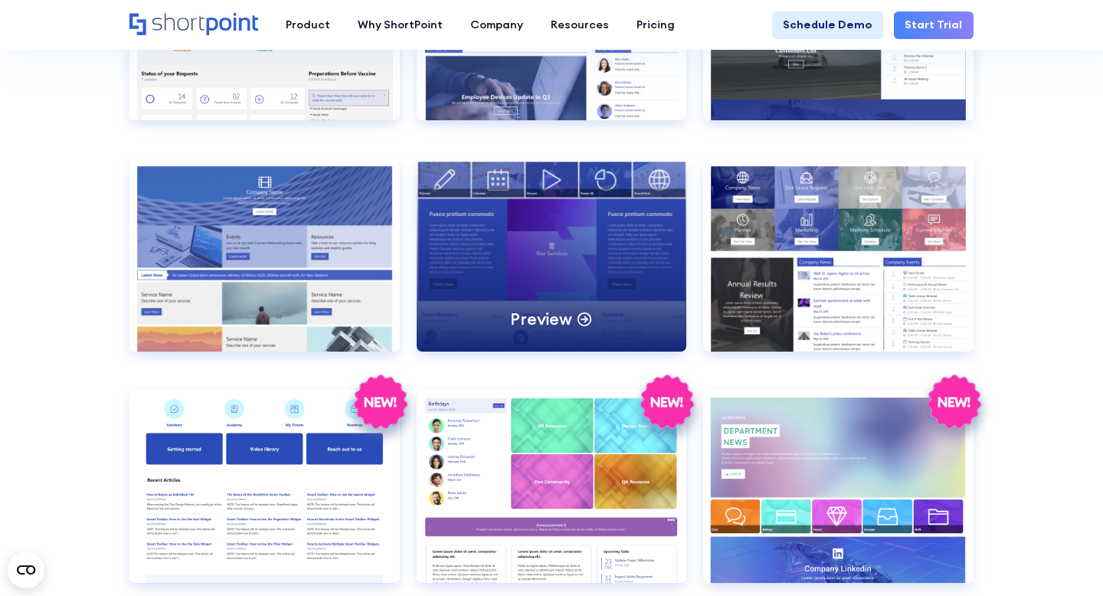
scroll to position [2560, 0]
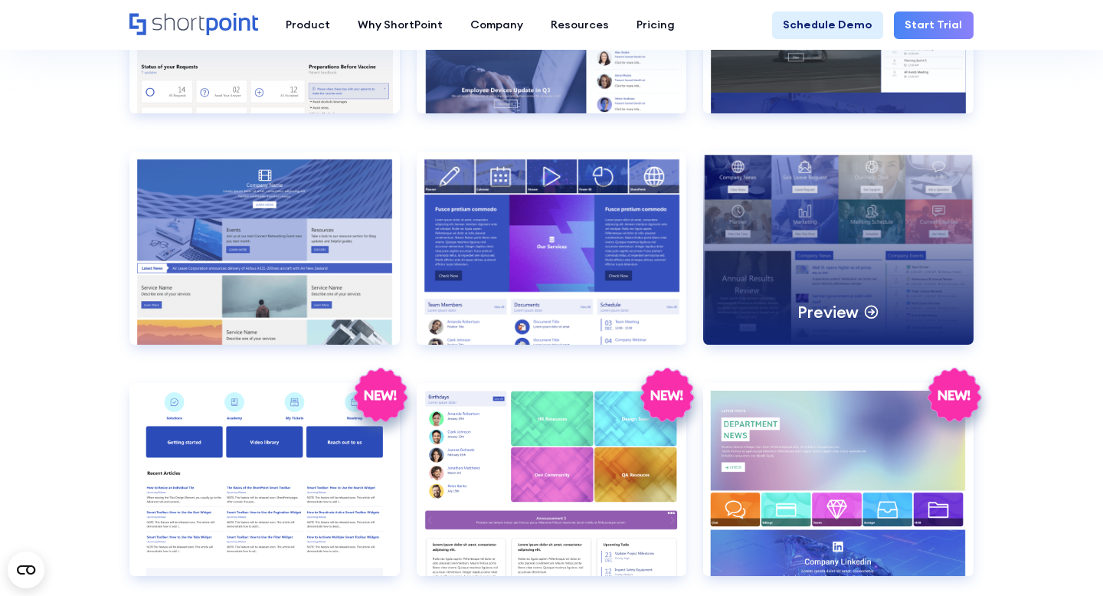
click at [792, 241] on div "Preview" at bounding box center [838, 248] width 270 height 193
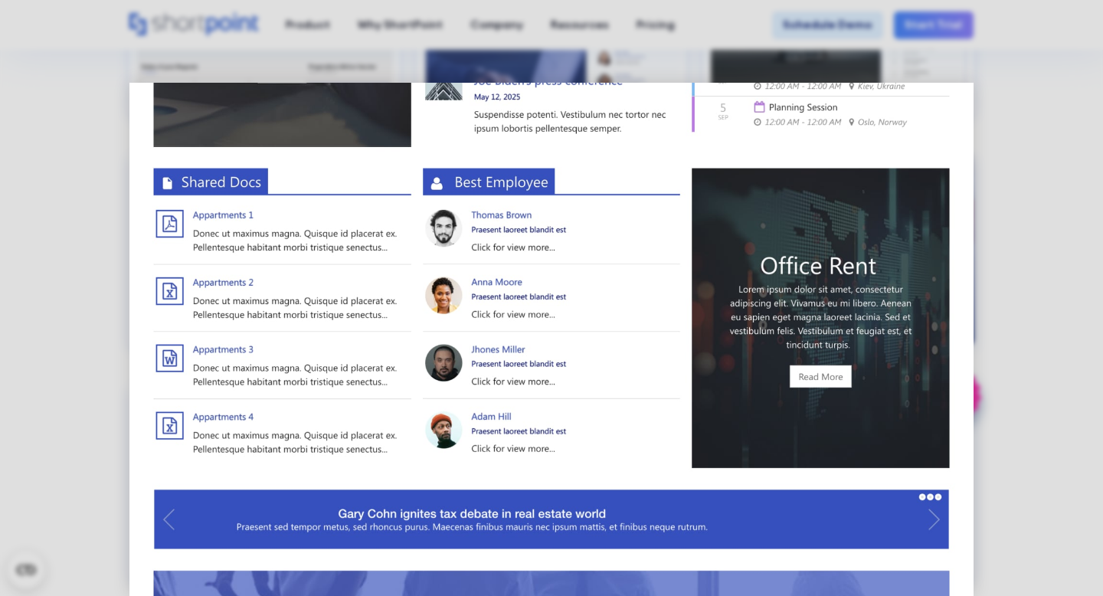
scroll to position [888, 0]
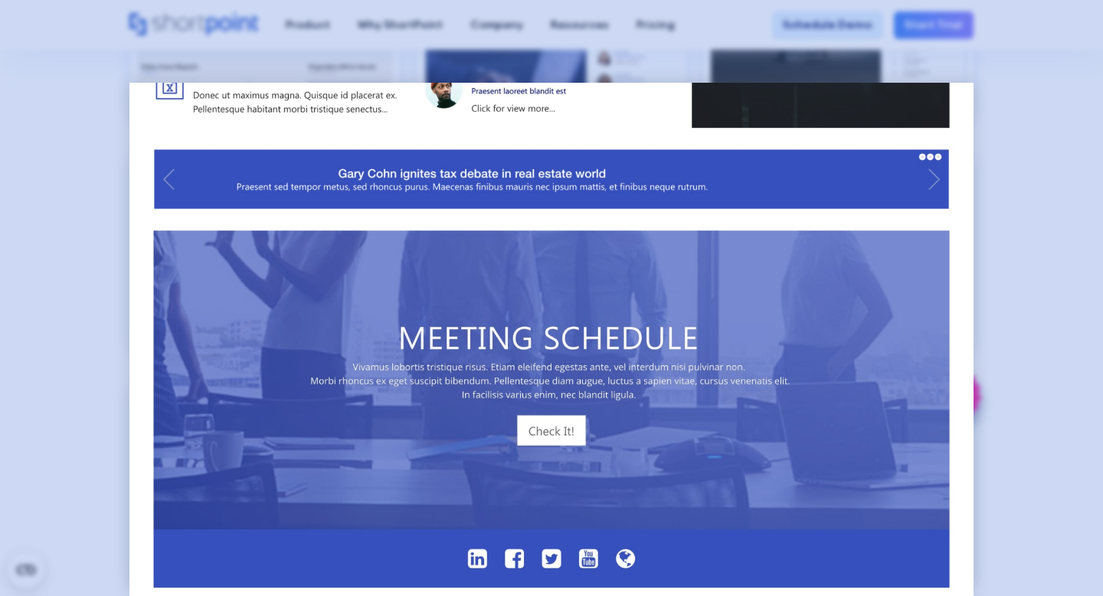
click at [64, 257] on div at bounding box center [551, 298] width 1103 height 596
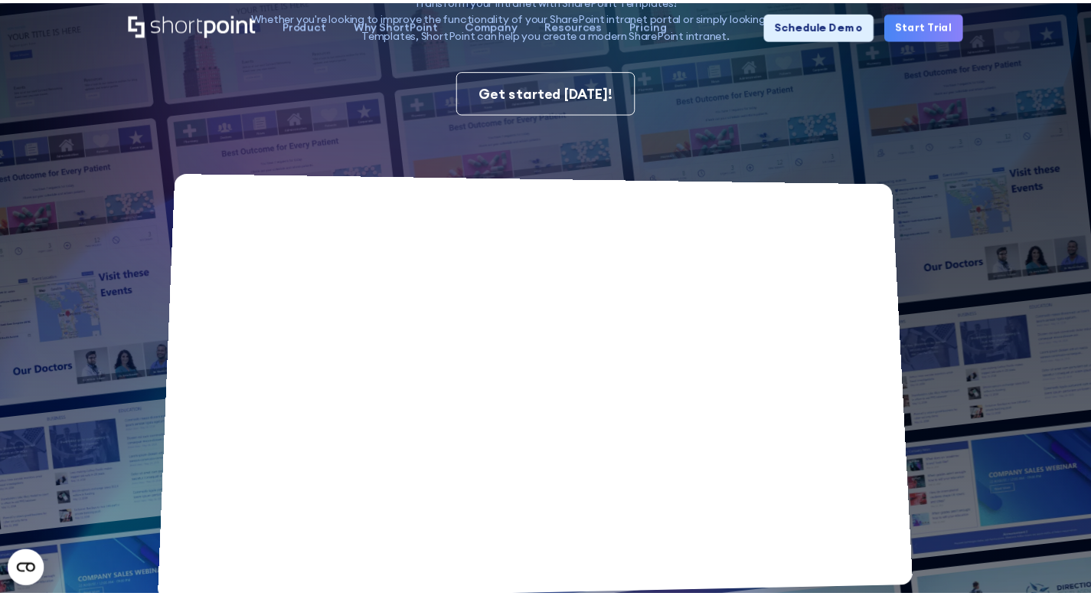
scroll to position [0, 0]
